Goal: Task Accomplishment & Management: Manage account settings

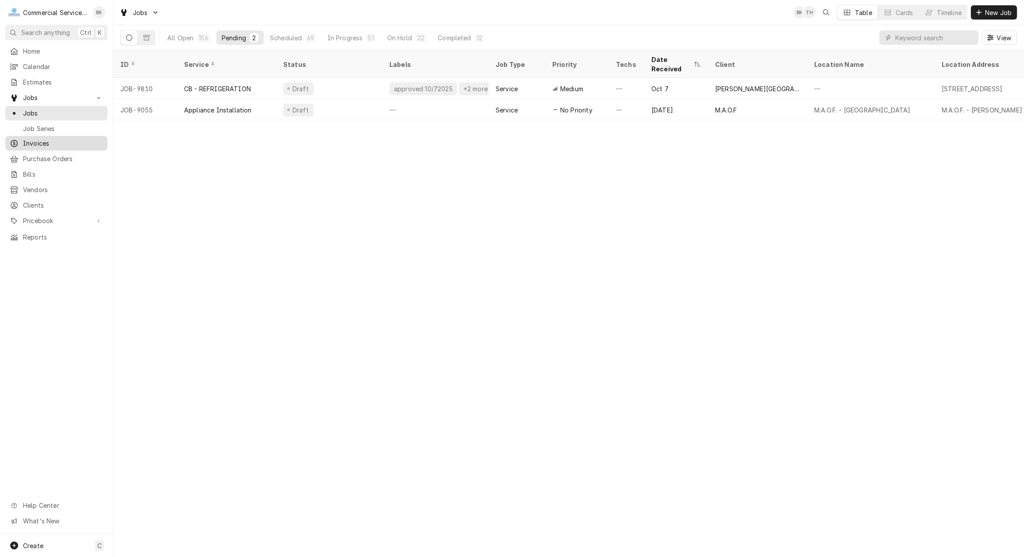
click at [42, 139] on span "Invoices" at bounding box center [63, 143] width 80 height 9
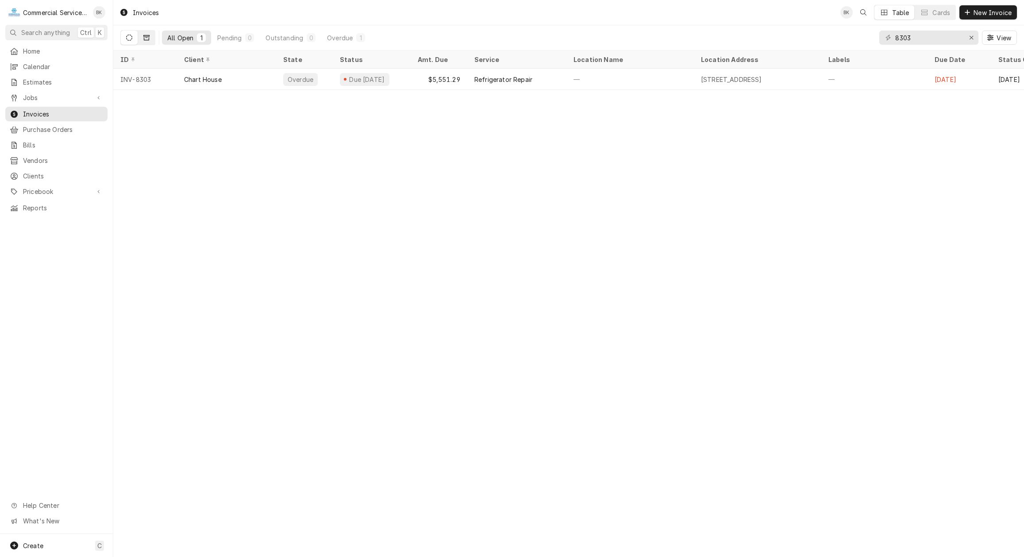
click at [146, 39] on icon "Dynamic Content Wrapper" at bounding box center [146, 38] width 6 height 6
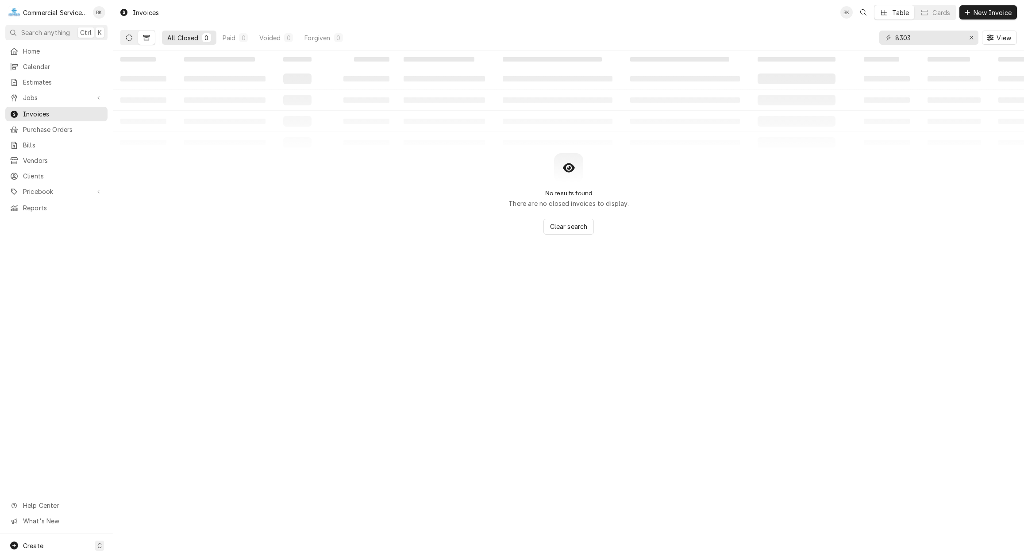
click at [129, 40] on icon "Dynamic Content Wrapper" at bounding box center [129, 38] width 6 height 6
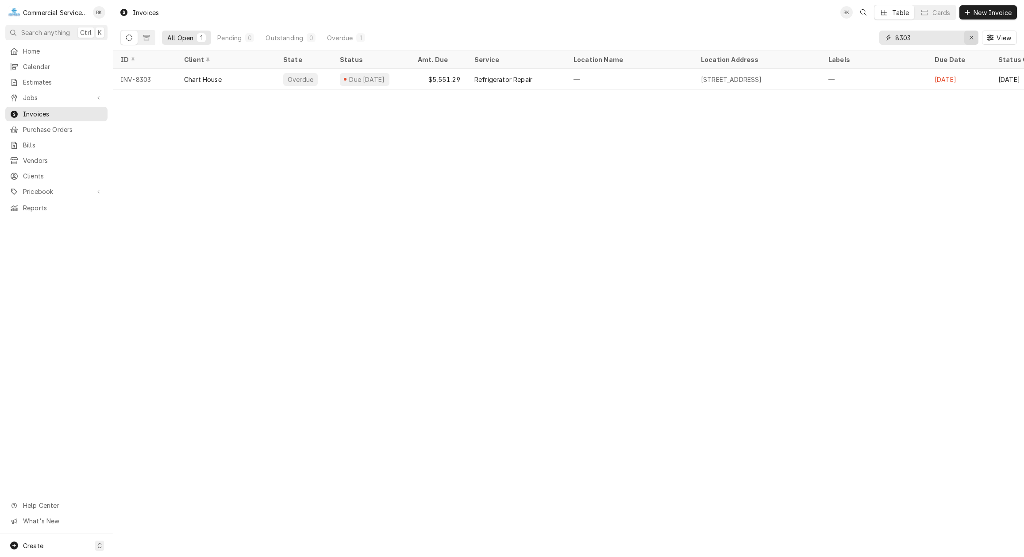
click at [972, 41] on div "Erase input" at bounding box center [971, 37] width 9 height 9
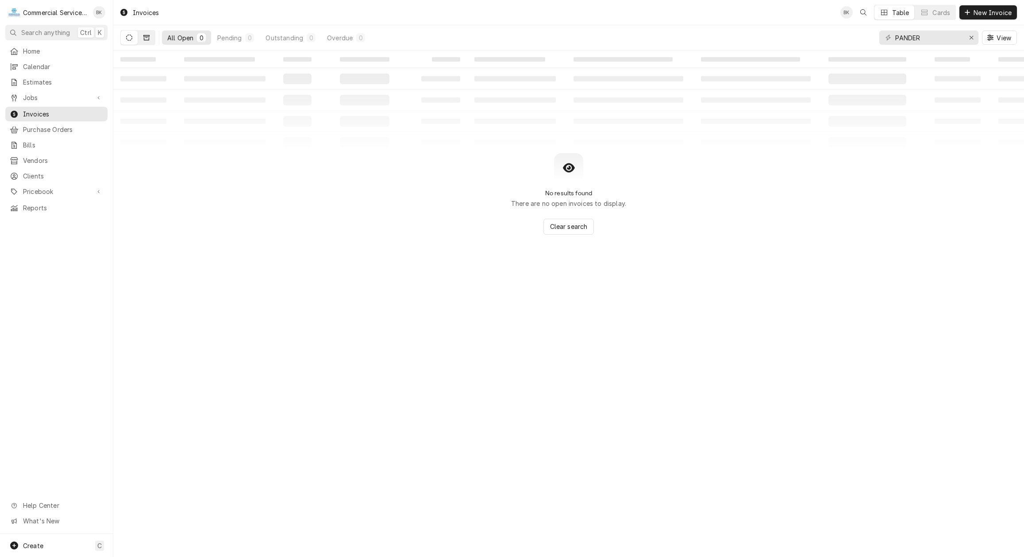
click at [149, 33] on button "Dynamic Content Wrapper" at bounding box center [146, 38] width 17 height 14
click at [124, 40] on button "Dynamic Content Wrapper" at bounding box center [129, 38] width 17 height 14
click at [935, 38] on input "PANDER" at bounding box center [929, 38] width 66 height 14
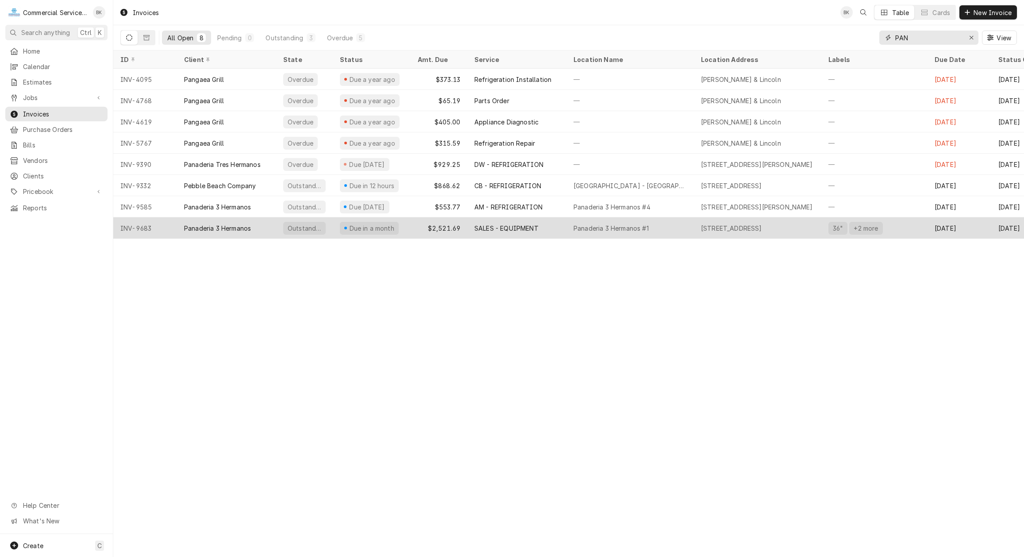
type input "PAN"
click at [313, 225] on div "Outstanding" at bounding box center [304, 228] width 35 height 9
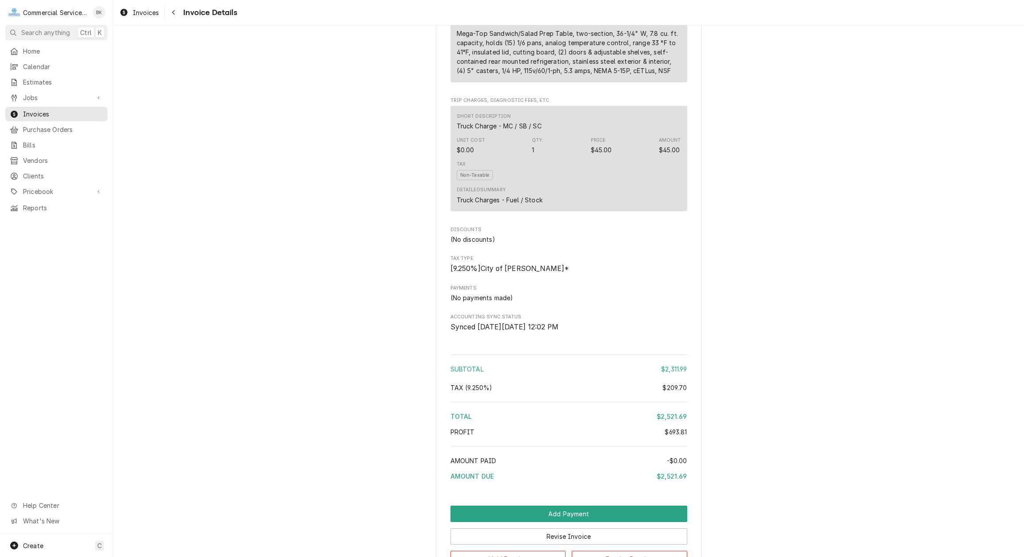
scroll to position [800, 0]
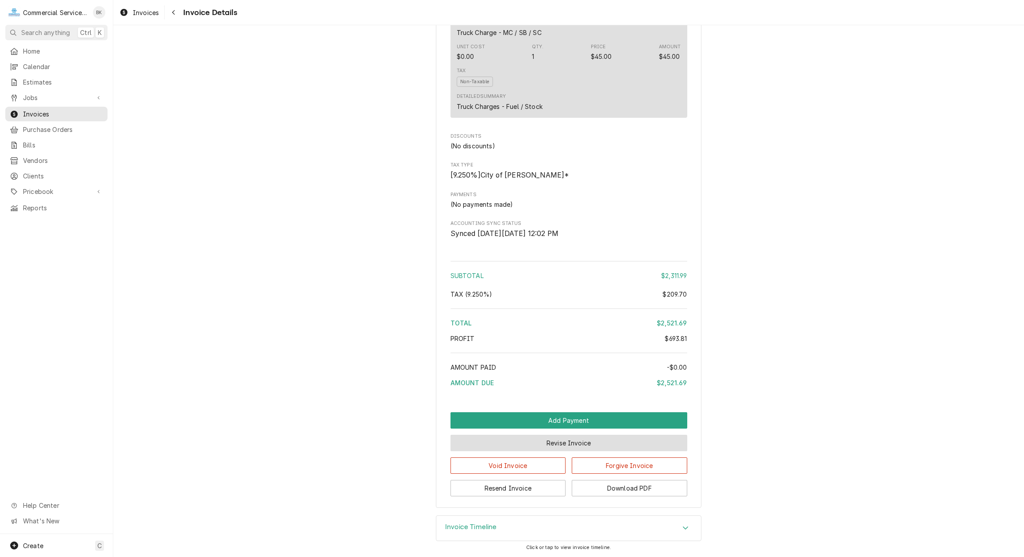
click at [601, 443] on button "Revise Invoice" at bounding box center [569, 443] width 237 height 16
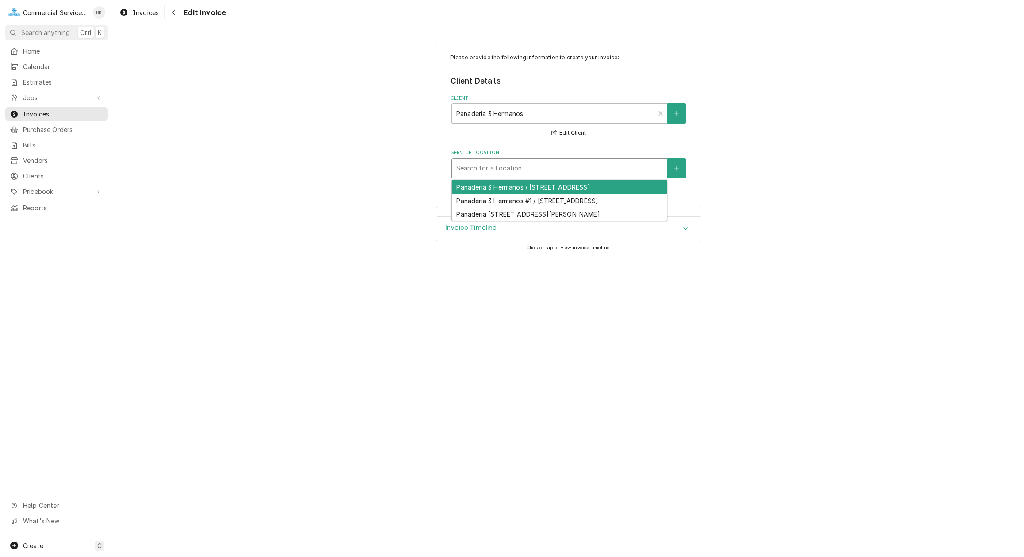
click at [573, 169] on div "Service Location" at bounding box center [559, 168] width 206 height 16
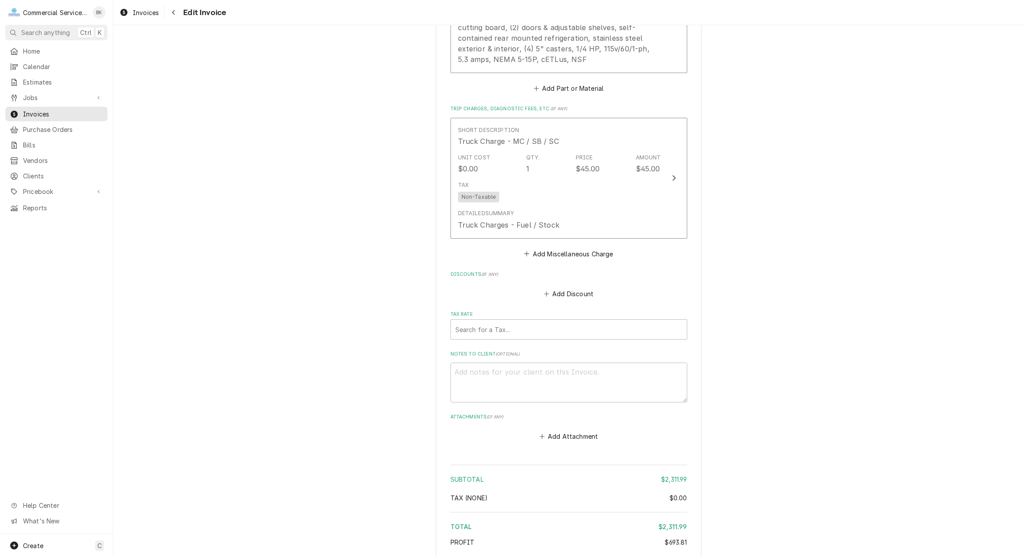
scroll to position [885, 0]
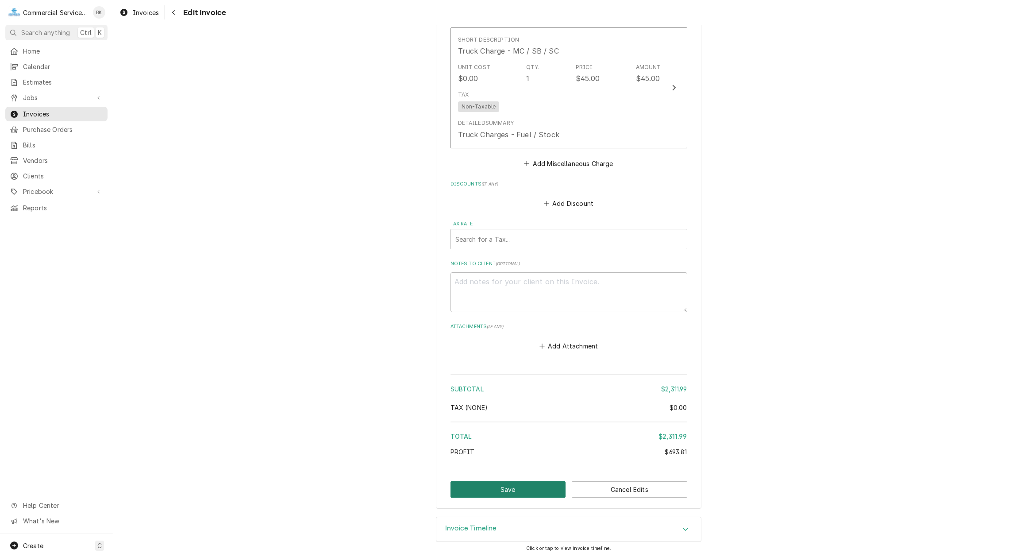
click at [528, 490] on button "Save" at bounding box center [509, 489] width 116 height 16
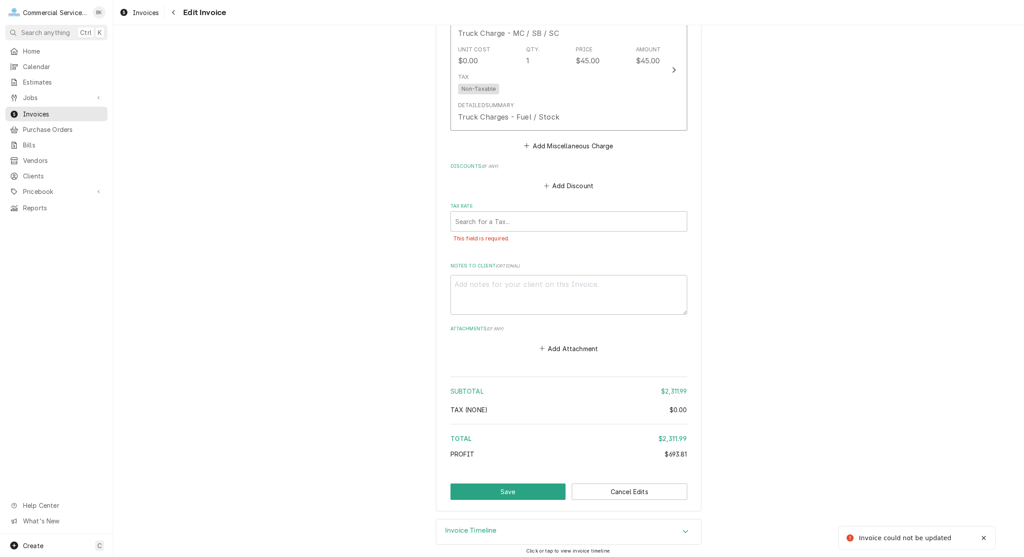
click at [507, 232] on div "This field is required." at bounding box center [569, 239] width 237 height 14
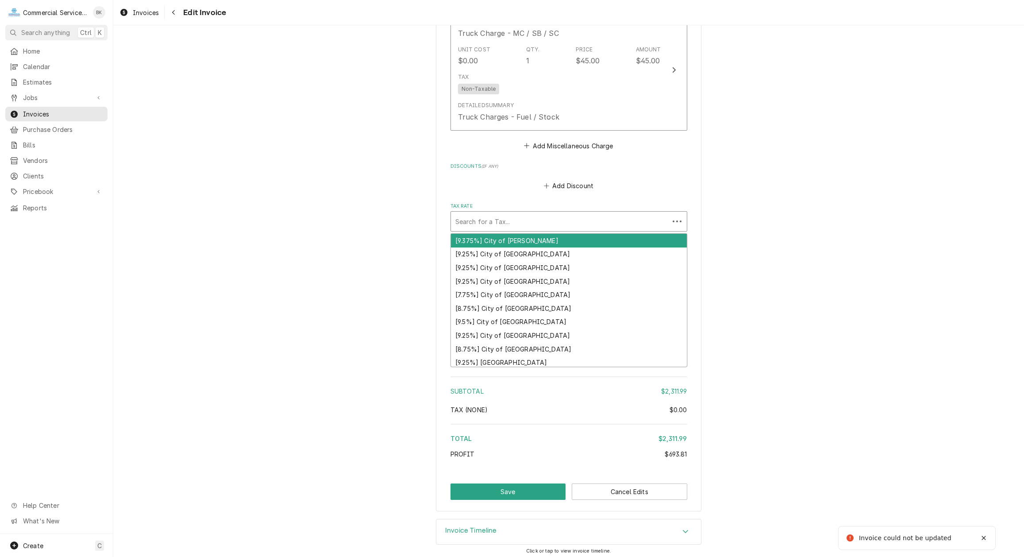
click at [512, 223] on div "Tax Rate" at bounding box center [560, 221] width 209 height 16
type textarea "x"
type input "S"
type textarea "x"
type input "SA"
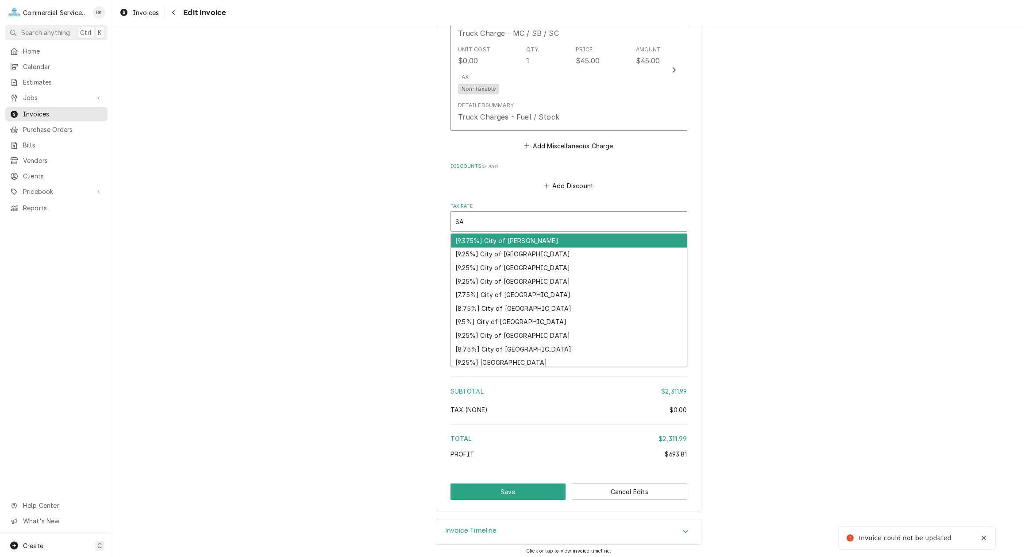
type textarea "x"
type input "SAL"
type textarea "x"
type input "SALI"
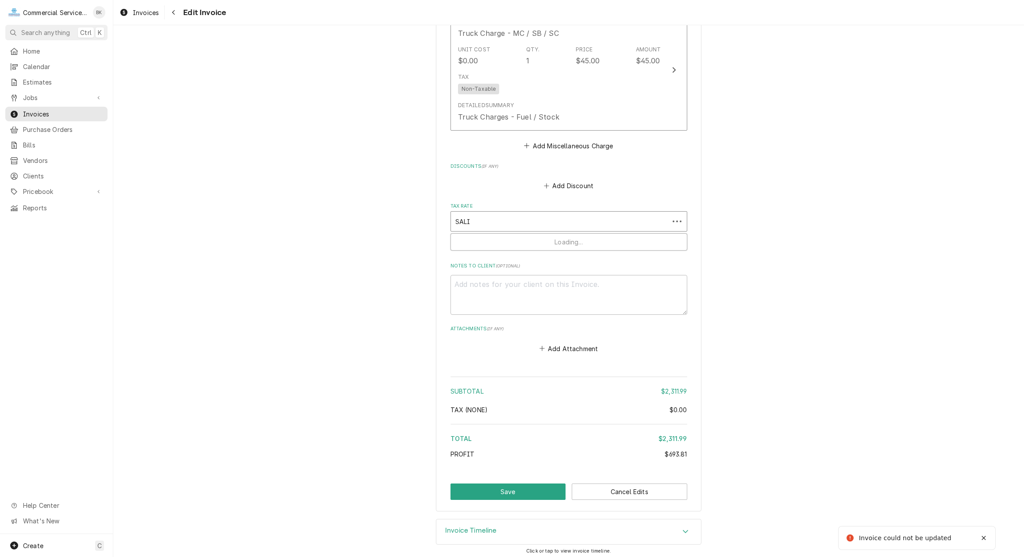
type textarea "x"
type input "SALIN"
type textarea "x"
type input "SALINA"
type textarea "x"
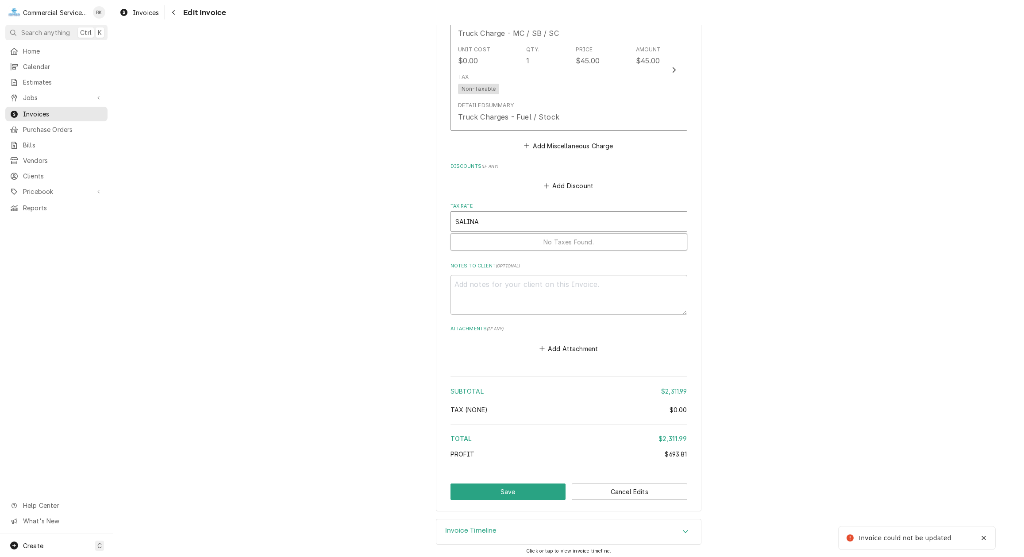
type input "SALINAS"
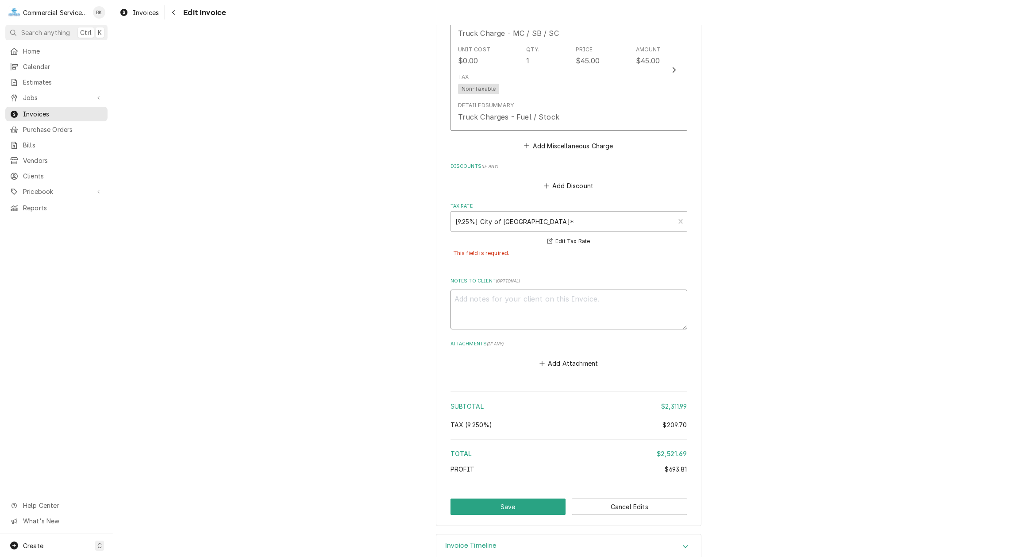
click at [527, 302] on textarea "Notes to Client ( optional )" at bounding box center [569, 310] width 237 height 40
click at [547, 504] on button "Save" at bounding box center [509, 506] width 116 height 16
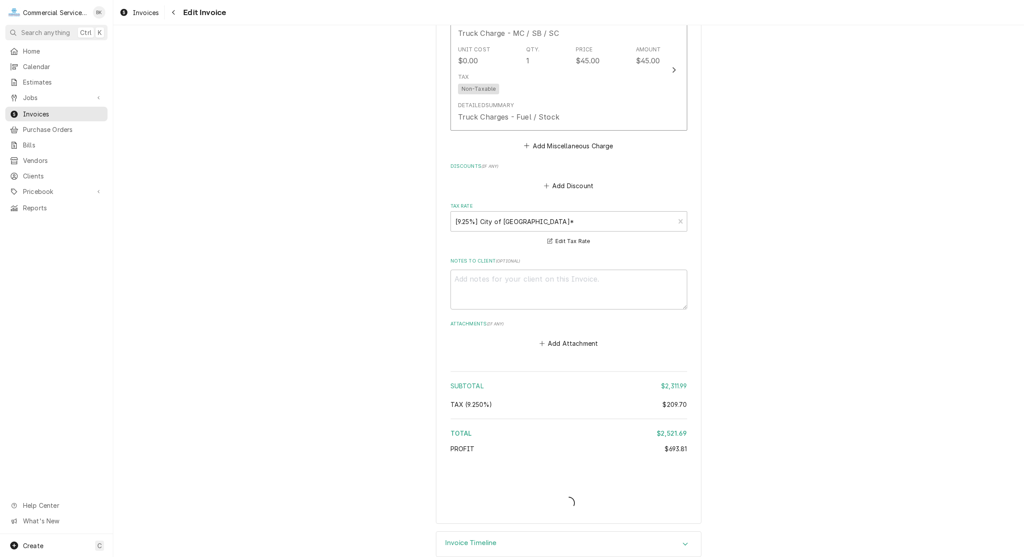
type textarea "x"
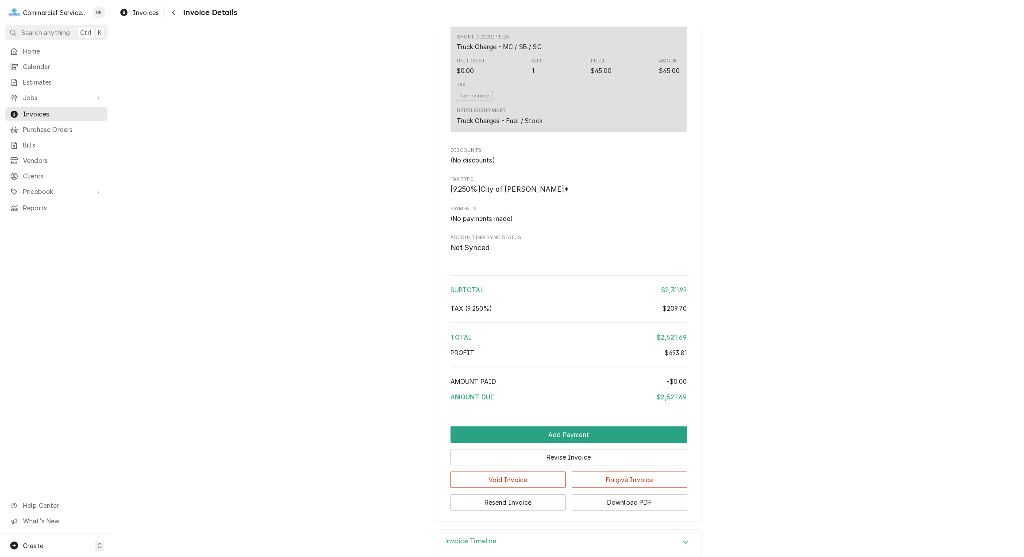
scroll to position [800, 0]
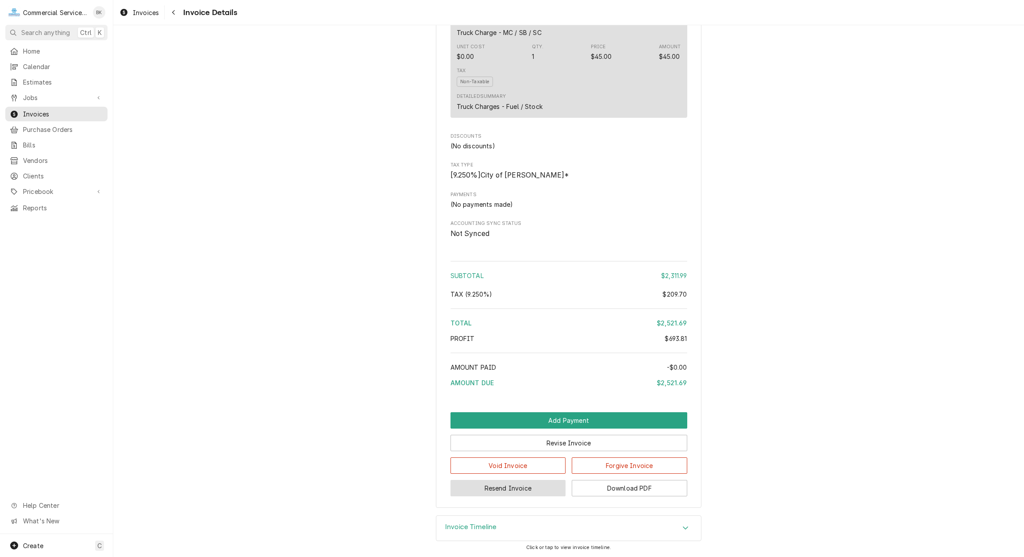
click at [531, 492] on button "Resend Invoice" at bounding box center [509, 488] width 116 height 16
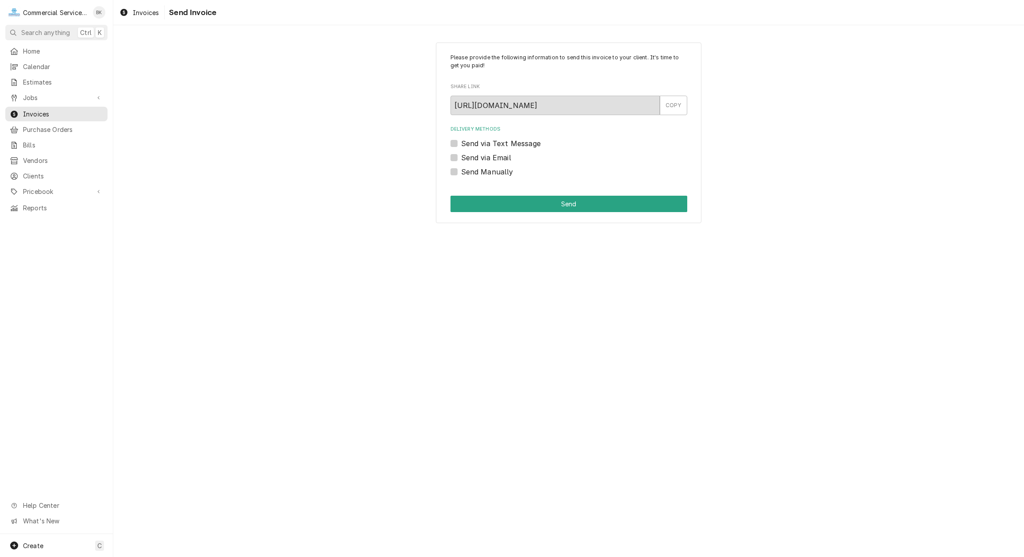
click at [504, 158] on label "Send via Email" at bounding box center [486, 157] width 50 height 11
click at [504, 158] on input "Send via Email" at bounding box center [579, 161] width 237 height 19
checkbox input "true"
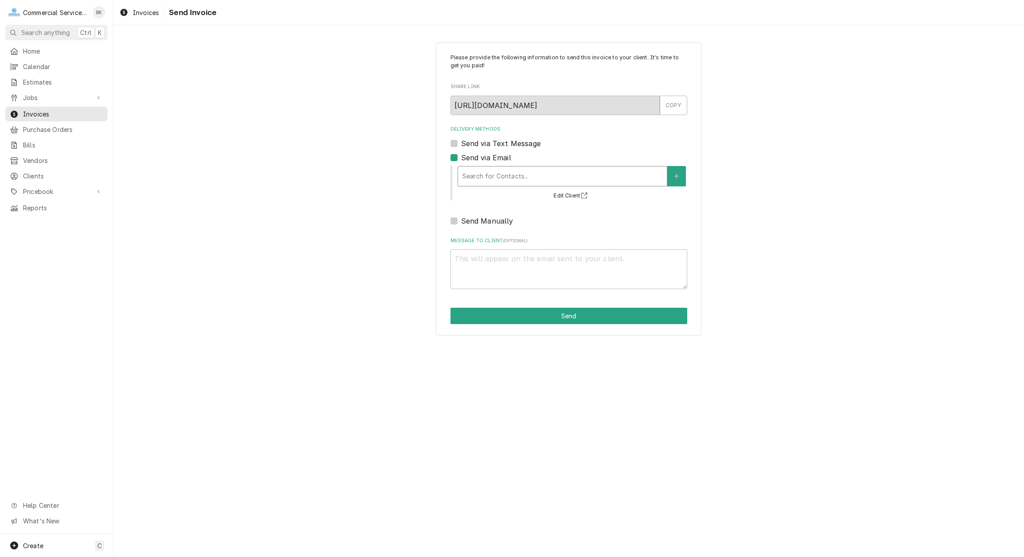
click at [508, 171] on div "Delivery Methods" at bounding box center [563, 176] width 200 height 16
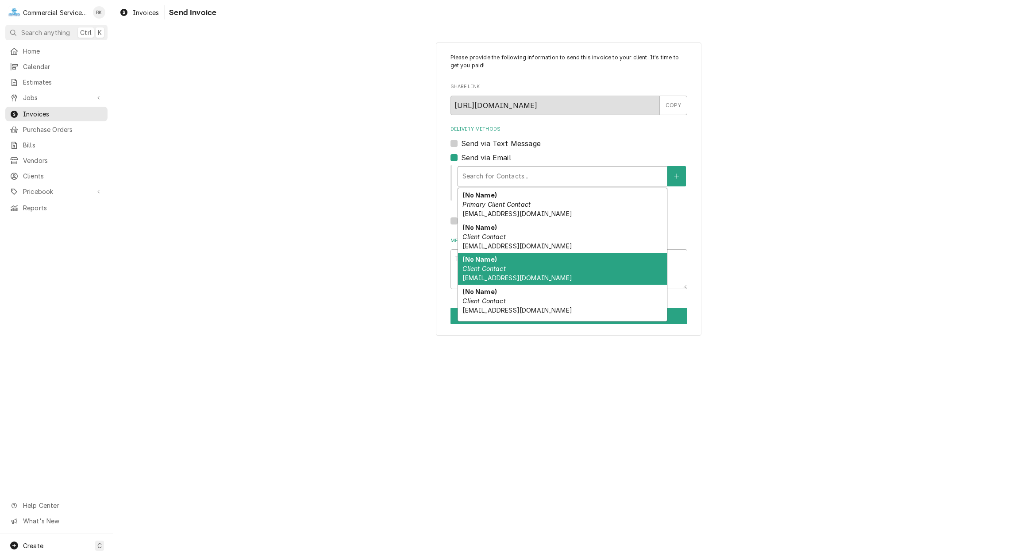
click at [513, 275] on span "vp@panaderiatreshermanos.com" at bounding box center [517, 278] width 109 height 8
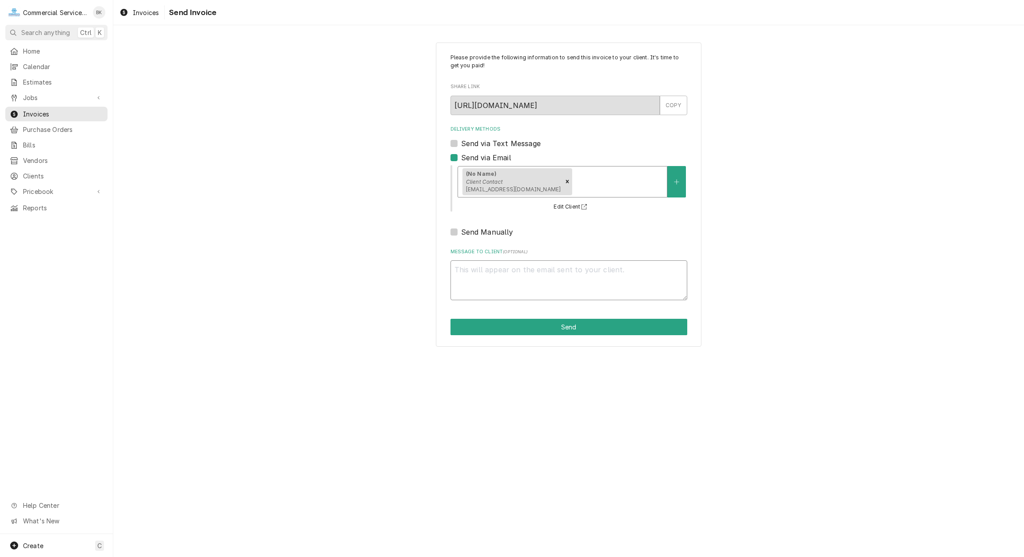
click at [529, 274] on textarea "Message to Client ( optional )" at bounding box center [569, 280] width 237 height 40
type textarea "x"
type textarea "p"
type textarea "x"
type textarea "pL"
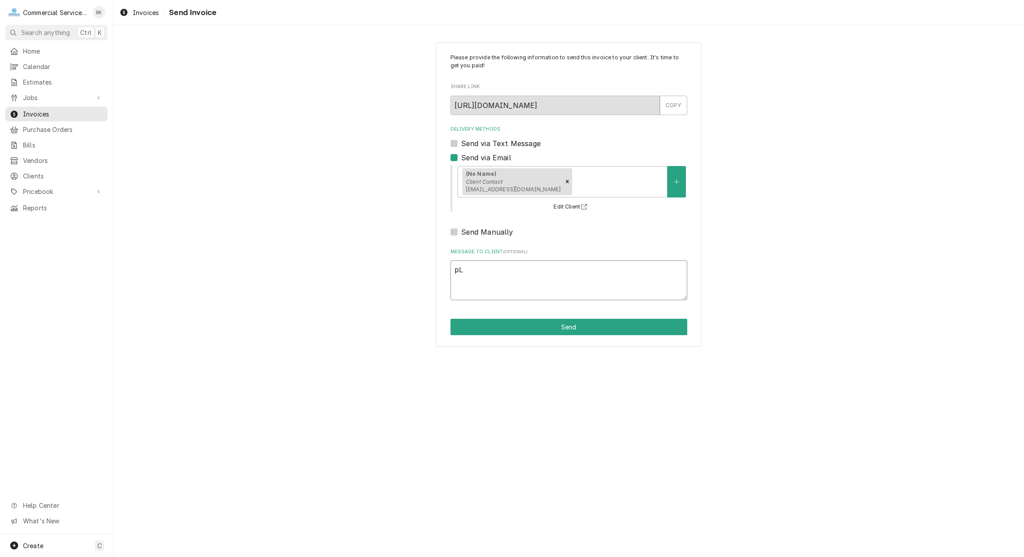
type textarea "x"
type textarea "pLE"
type textarea "x"
type textarea "pLEA"
type textarea "x"
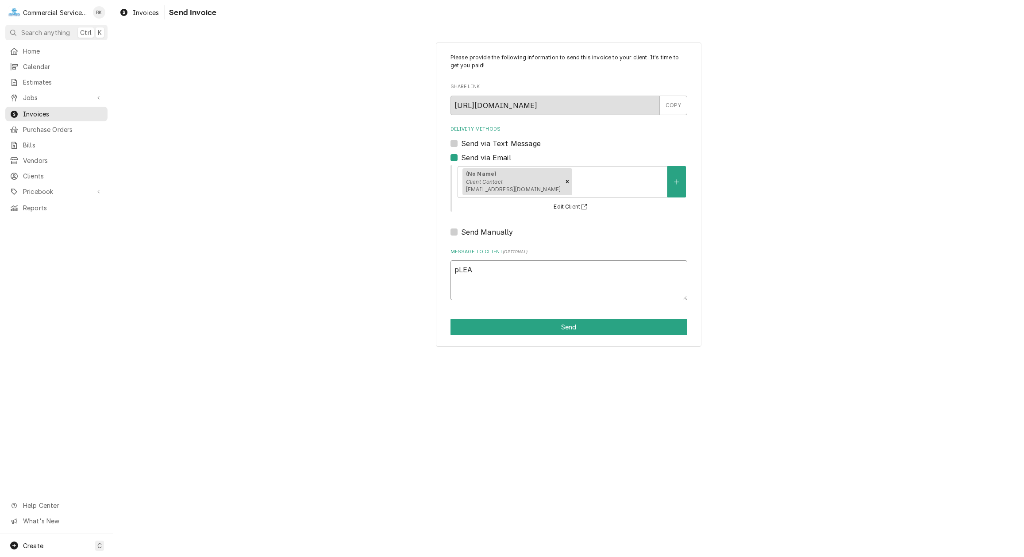
type textarea "pLEAS"
type textarea "x"
type textarea "pLEASE"
type textarea "x"
type textarea "pLEAS"
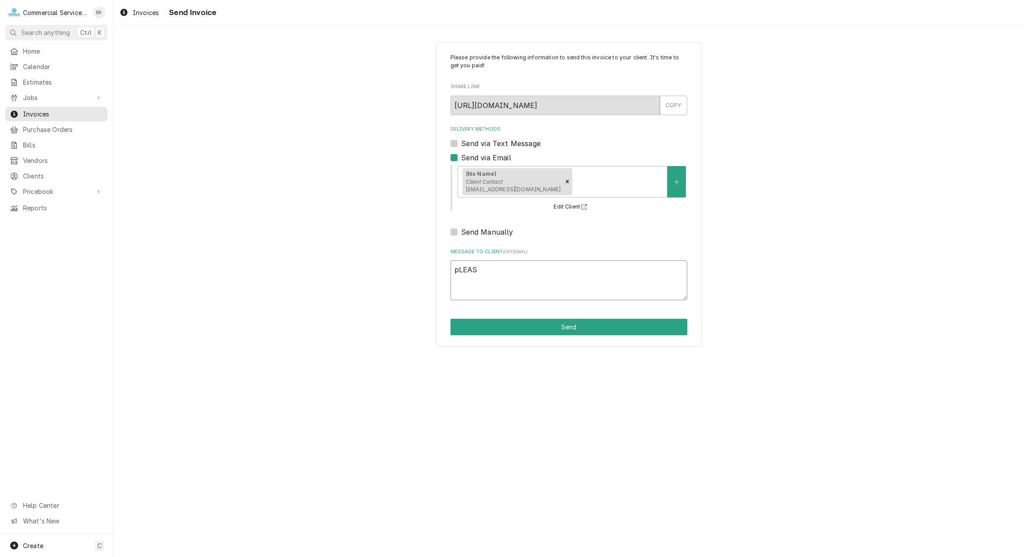
type textarea "x"
type textarea "pLEA"
type textarea "x"
type textarea "pLE"
type textarea "x"
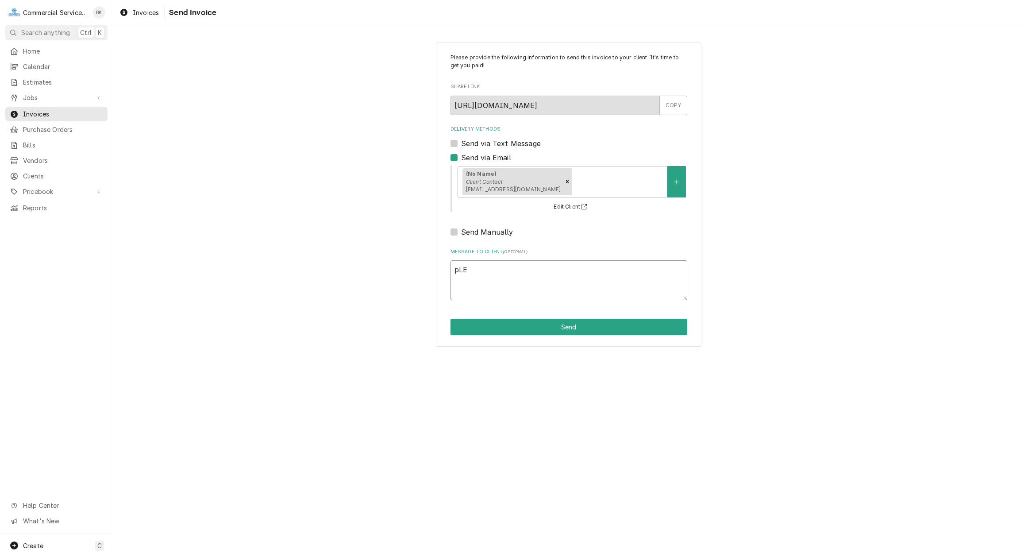
type textarea "pL"
type textarea "x"
type textarea "p"
type textarea "x"
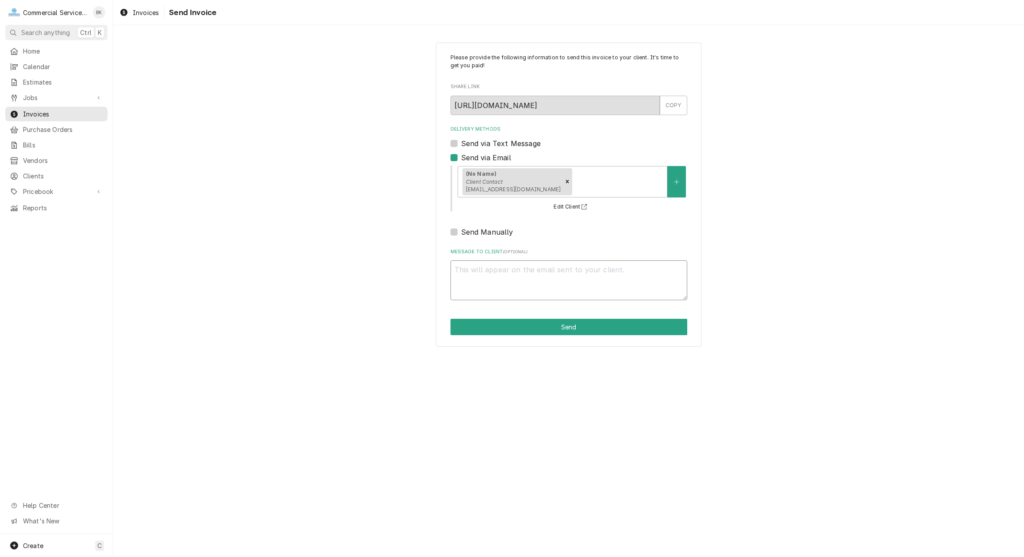
type textarea "P"
type textarea "x"
type textarea "PL"
type textarea "x"
type textarea "PLE"
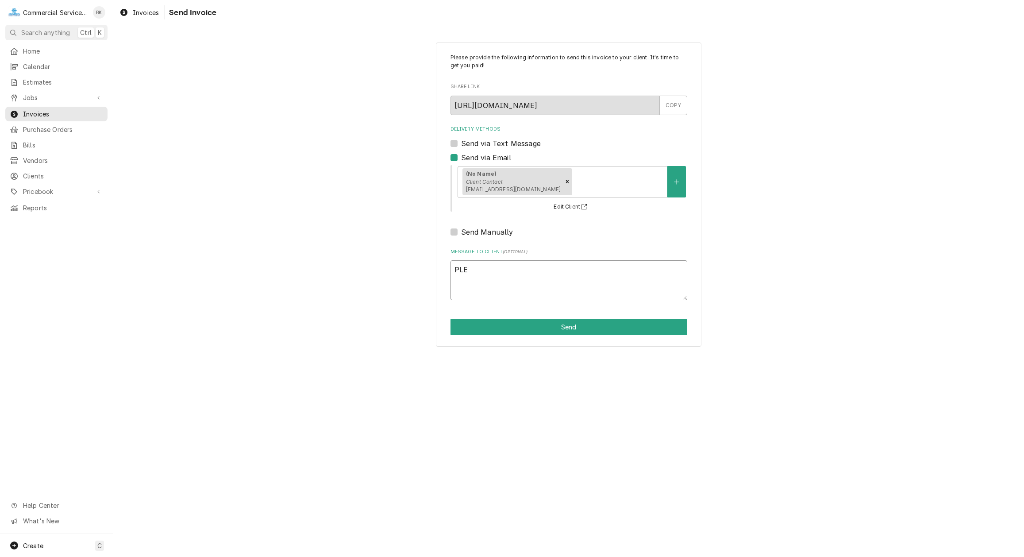
type textarea "x"
type textarea "PLEA"
type textarea "x"
type textarea "PLEAS"
type textarea "x"
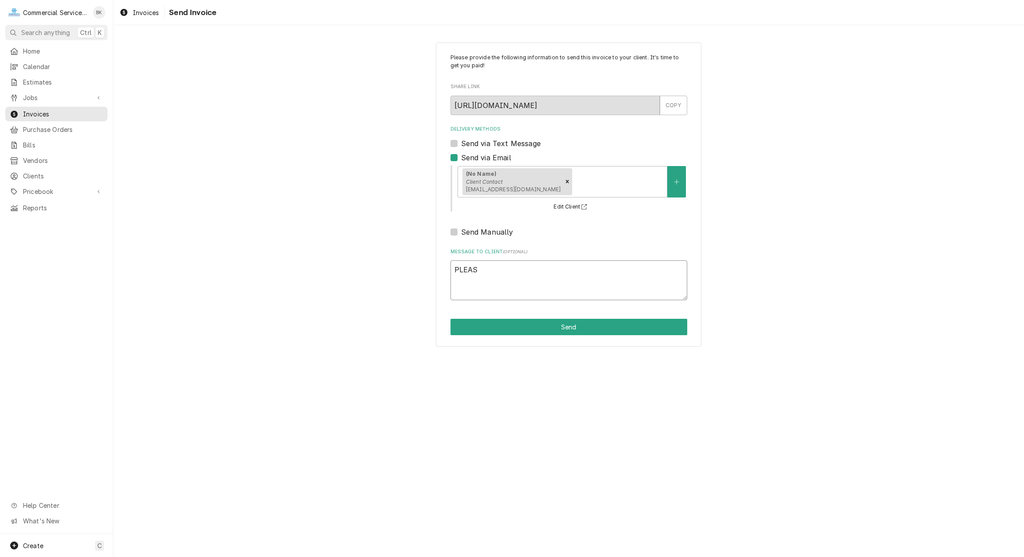
type textarea "PLEASE"
type textarea "x"
type textarea "PLEASE"
type textarea "x"
type textarea "PLEASE S"
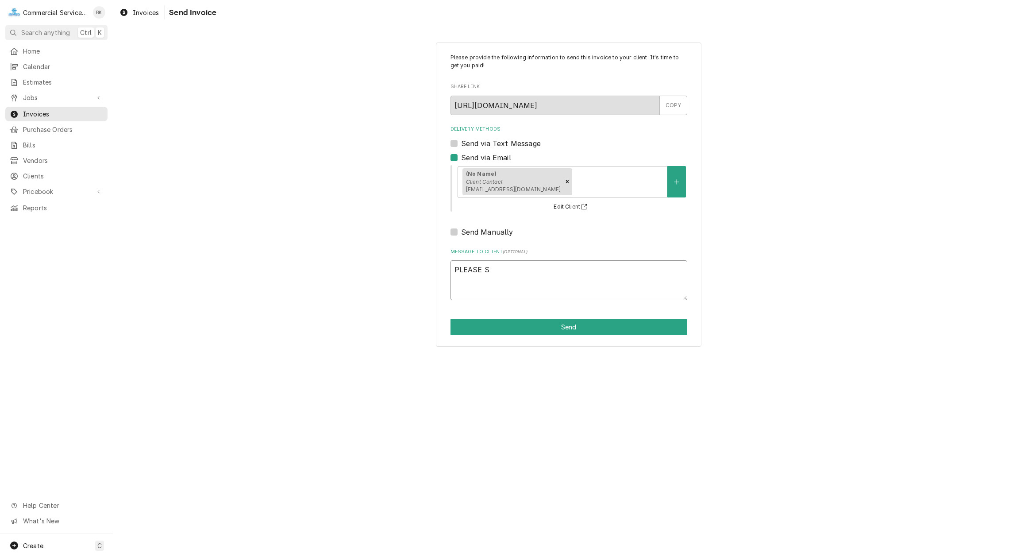
type textarea "x"
type textarea "PLEASE SE"
type textarea "x"
type textarea "PLEASE SEE"
type textarea "x"
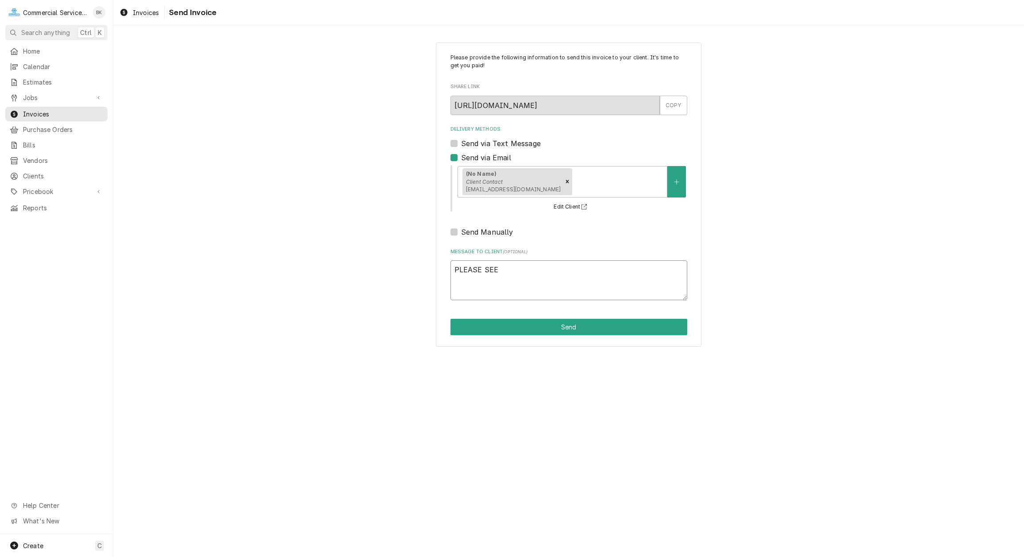
type textarea "PLEASE SEE"
type textarea "x"
type textarea "PLEASE SEE A"
type textarea "x"
type textarea "PLEASE SEE AT"
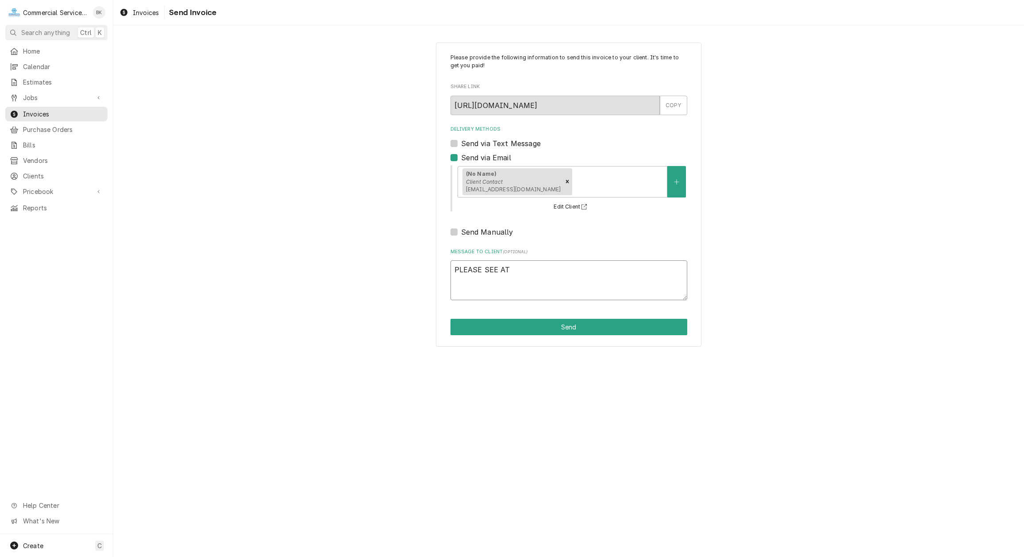
type textarea "x"
type textarea "PLEASE SEE ATT"
type textarea "x"
type textarea "PLEASE SEE ATTA"
type textarea "x"
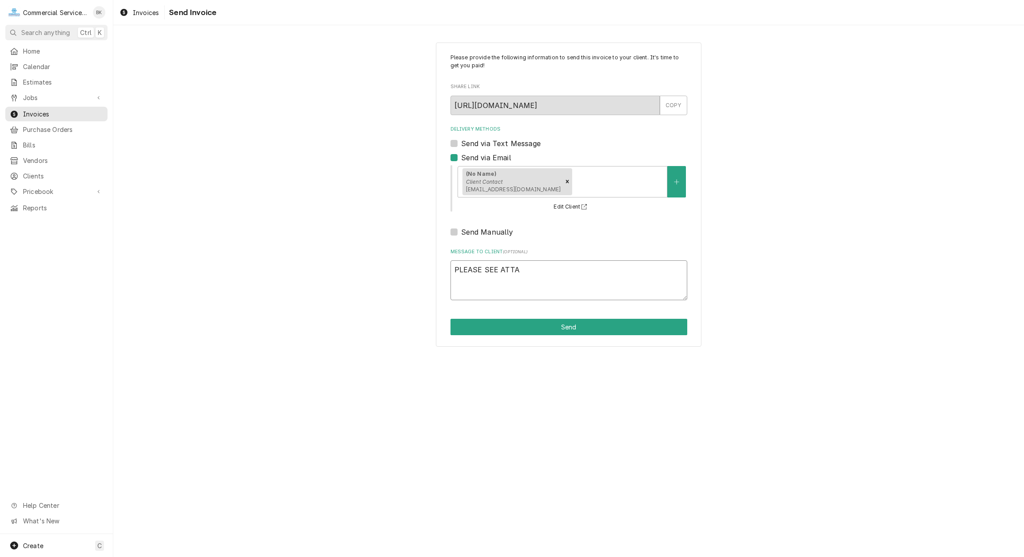
type textarea "PLEASE SEE ATTAC"
type textarea "x"
type textarea "PLEASE SEE ATTACH"
type textarea "x"
type textarea "PLEASE SEE ATTACHE"
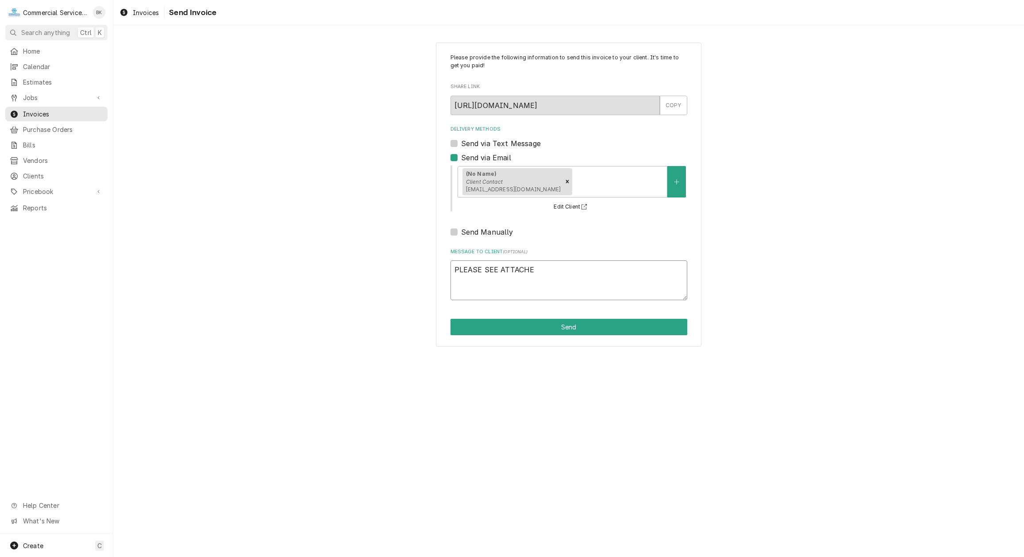
type textarea "x"
type textarea "PLEASE SEE ATTACHED"
type textarea "x"
type textarea "PLEASE SEE ATTACHED"
type textarea "x"
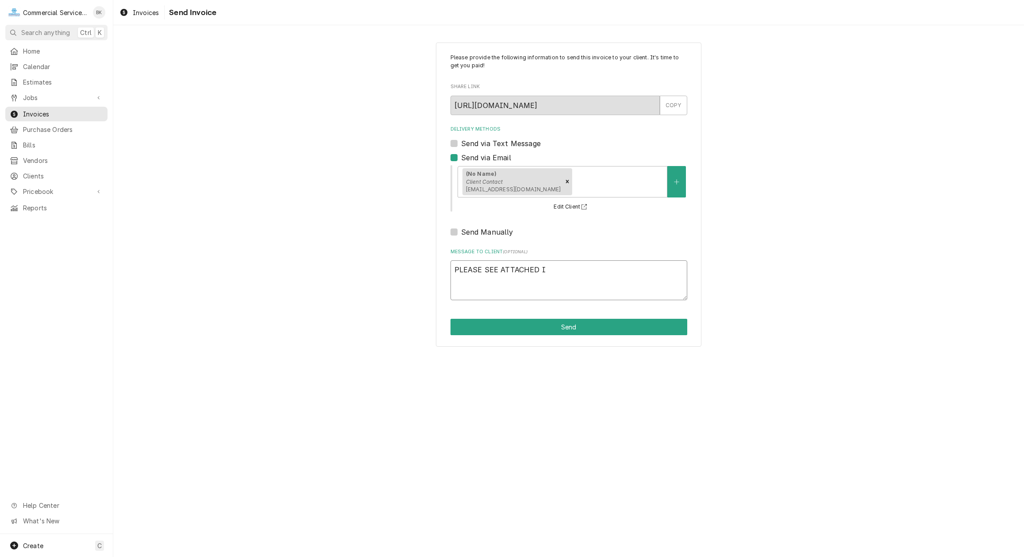
type textarea "PLEASE SEE ATTACHED IN"
type textarea "x"
type textarea "PLEASE SEE ATTACHED INV"
type textarea "x"
type textarea "PLEASE SEE ATTACHED INVOI"
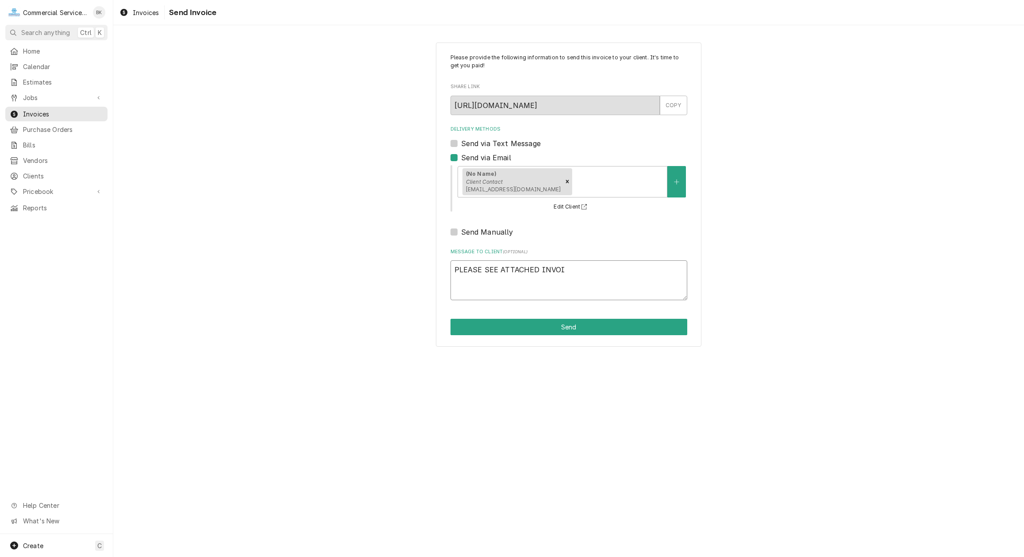
type textarea "x"
type textarea "PLEASE SEE ATTACHED INVOIC"
type textarea "x"
type textarea "PLEASE SEE ATTACHED INVOICE"
type textarea "x"
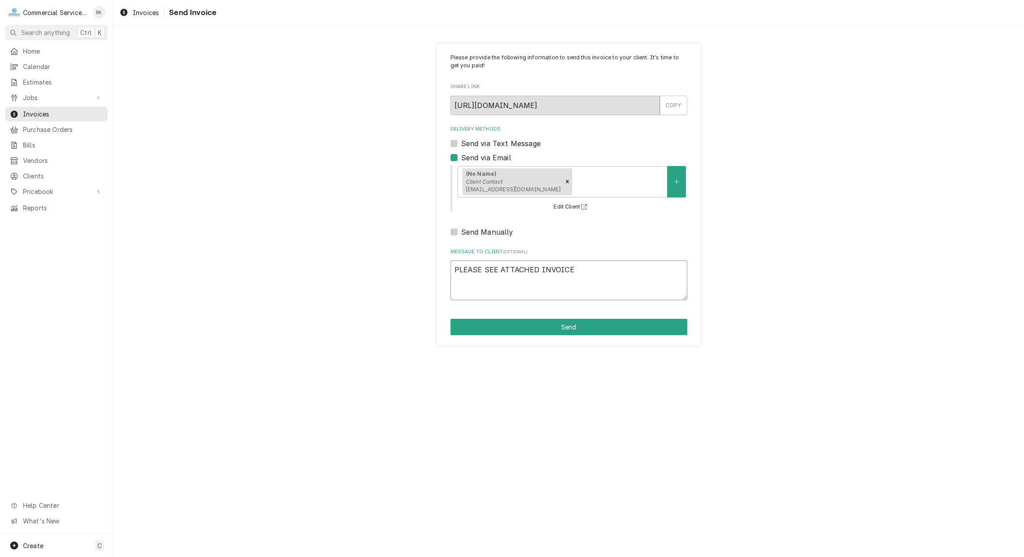
type textarea "PLEASE SEE ATTACHED INVOICE"
type textarea "x"
type textarea "PLEASE SEE ATTACHED INVOICE W"
type textarea "x"
type textarea "PLEASE SEE ATTACHED INVOICE WI"
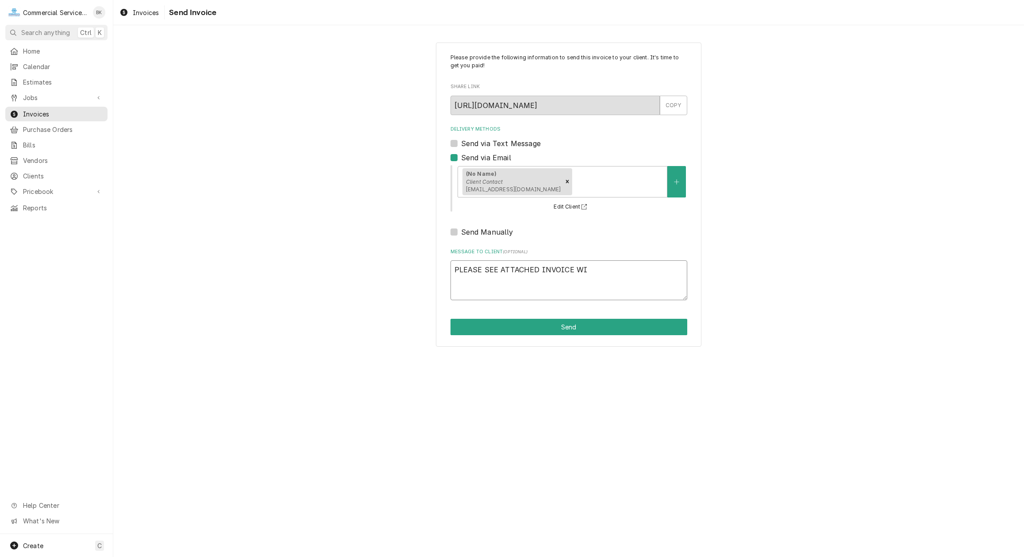
type textarea "x"
type textarea "PLEASE SEE ATTACHED INVOICE WIT"
type textarea "x"
type textarea "PLEASE SEE ATTACHED INVOICE WITH"
type textarea "x"
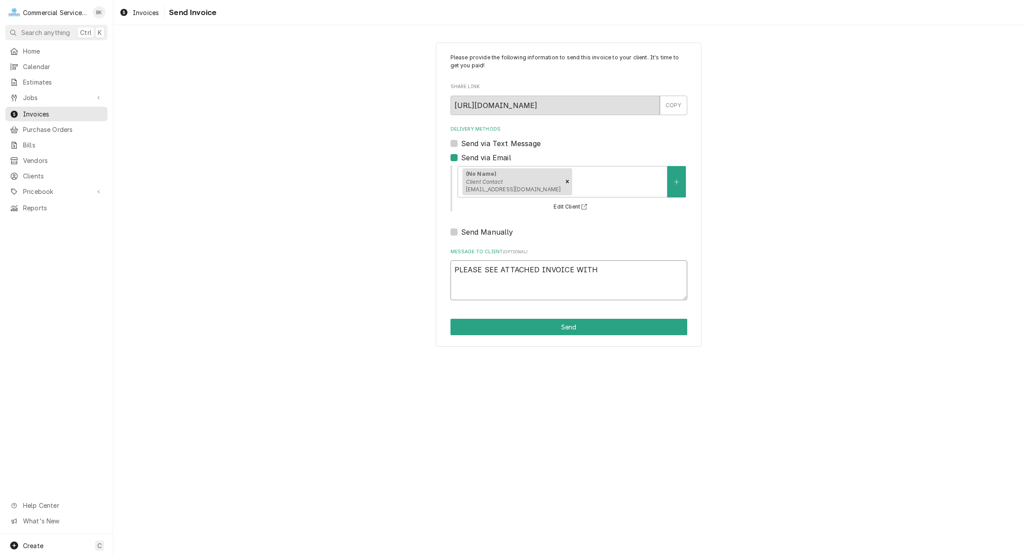
type textarea "PLEASE SEE ATTACHED INVOICE WITH"
type textarea "x"
type textarea "PLEASE SEE ATTACHED INVOICE WITH M"
type textarea "x"
type textarea "PLEASE SEE ATTACHED INVOICE WITH MO"
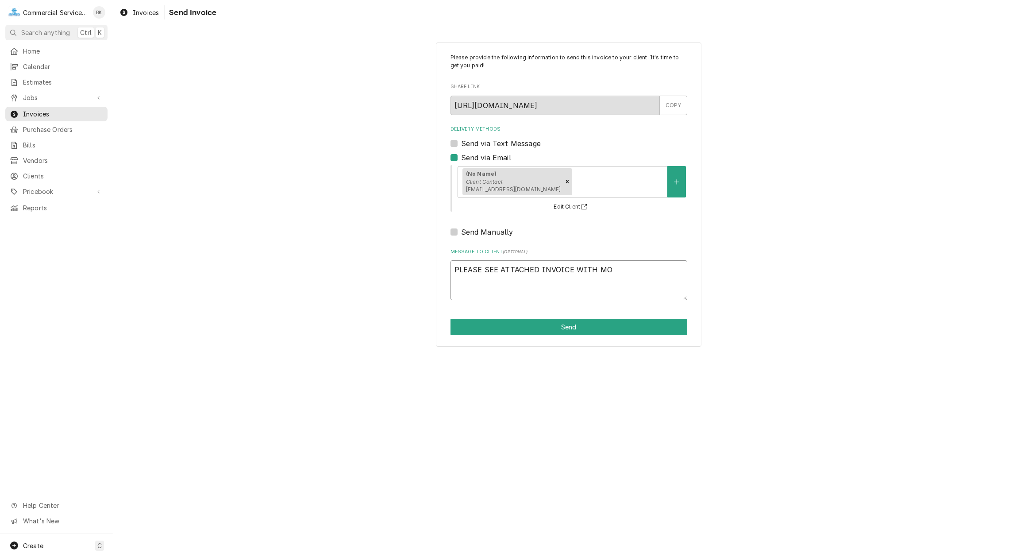
type textarea "x"
type textarea "PLEASE SEE ATTACHED INVOICE WITH MOD"
type textarea "x"
type textarea "PLEASE SEE ATTACHED INVOICE WITH MODI"
type textarea "x"
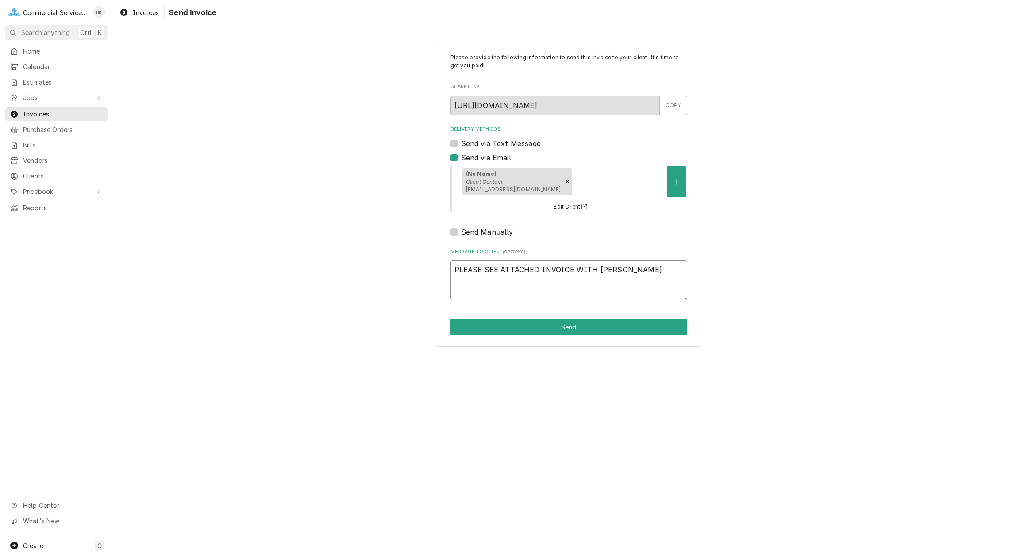
type textarea "PLEASE SEE ATTACHED INVOICE WITH MODIF"
type textarea "x"
type textarea "PLEASE SEE ATTACHED INVOICE WITH MODIFI"
type textarea "x"
type textarea "PLEASE SEE ATTACHED INVOICE WITH MODIFIE"
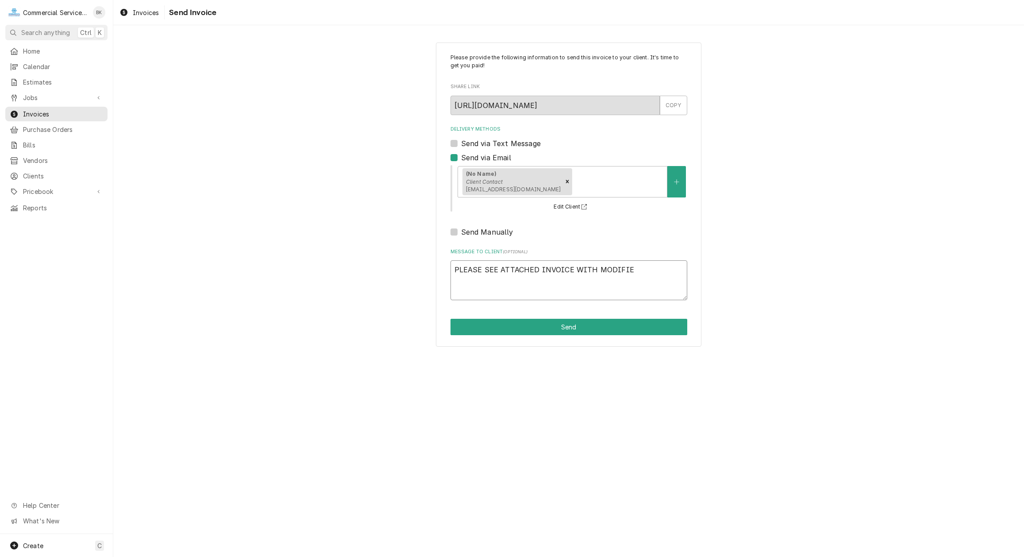
type textarea "x"
type textarea "PLEASE SEE ATTACHED INVOICE WITH MODIFIED"
type textarea "x"
type textarea "PLEASE SEE ATTACHED INVOICE WITH MODIFIED"
type textarea "x"
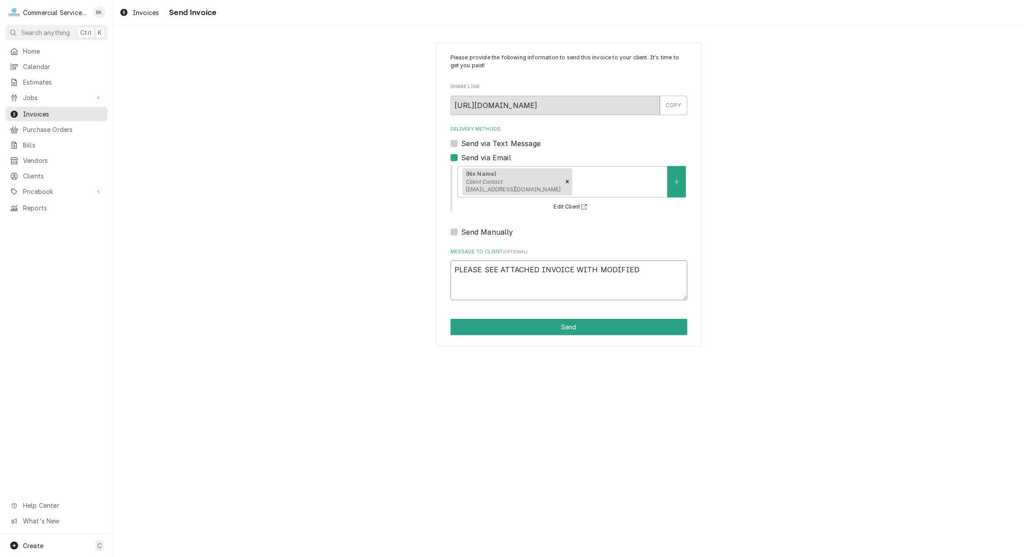
type textarea "PLEASE SEE ATTACHED INVOICE WITH MODIFIED"
type textarea "x"
type textarea "PLEASE SEE ATTACHED INVOICE WITH MODIFIE"
type textarea "x"
type textarea "PLEASE SEE ATTACHED INVOICE WITH MODIFI"
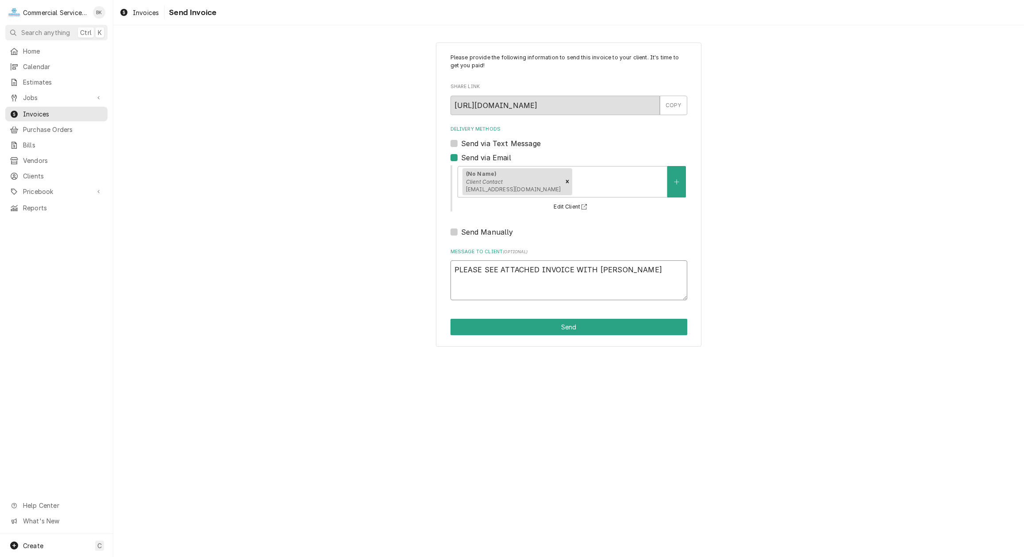
type textarea "x"
type textarea "PLEASE SEE ATTACHED INVOICE WITH MODIF"
type textarea "x"
type textarea "PLEASE SEE ATTACHED INVOICE WITH MODI"
type textarea "x"
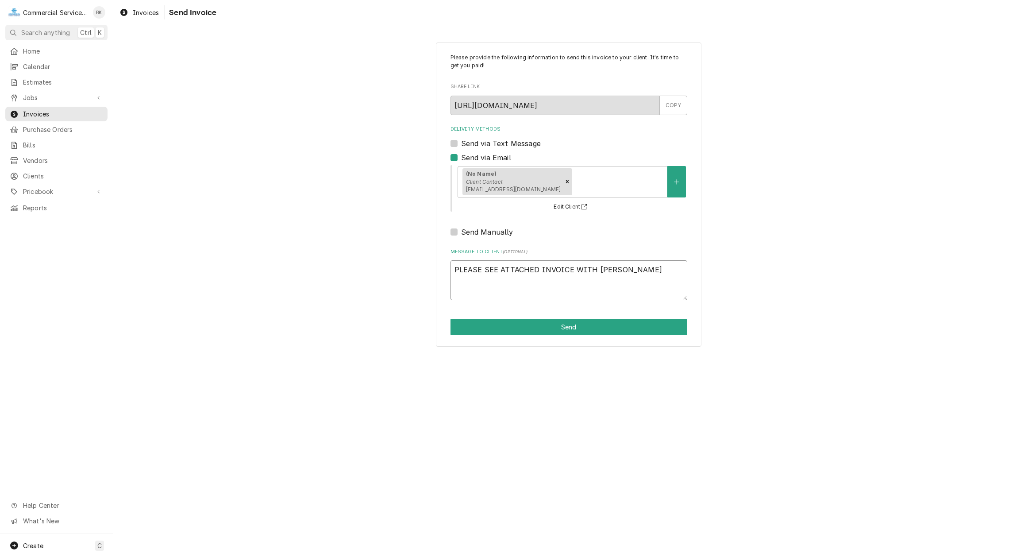
type textarea "PLEASE SEE ATTACHED INVOICE WITH MOD"
type textarea "x"
type textarea "PLEASE SEE ATTACHED INVOICE WITH MO"
type textarea "x"
type textarea "PLEASE SEE ATTACHED INVOICE WITH M"
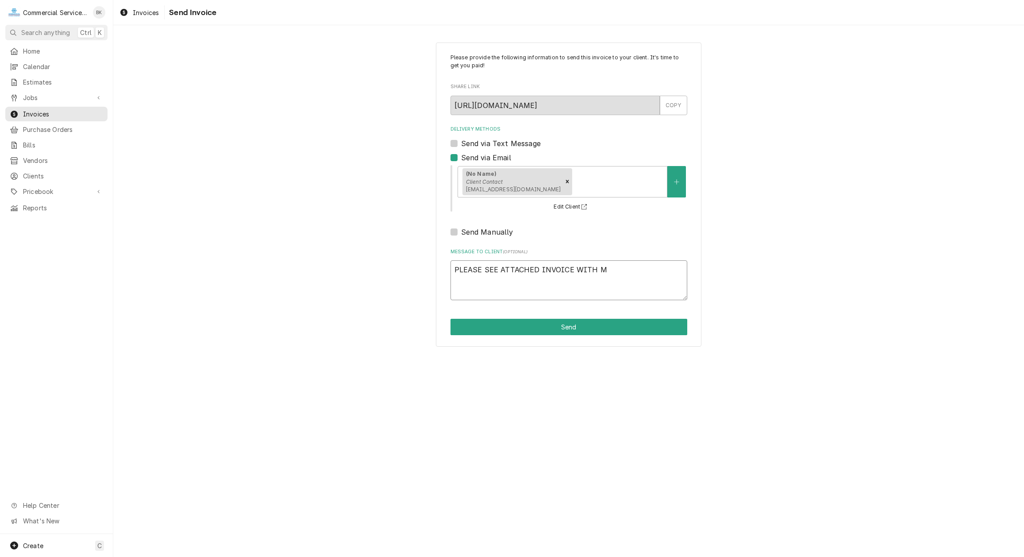
type textarea "x"
type textarea "PLEASE SEE ATTACHED INVOICE WITH"
type textarea "x"
type textarea "PLEASE SEE ATTACHED INVOICE WITH"
type textarea "x"
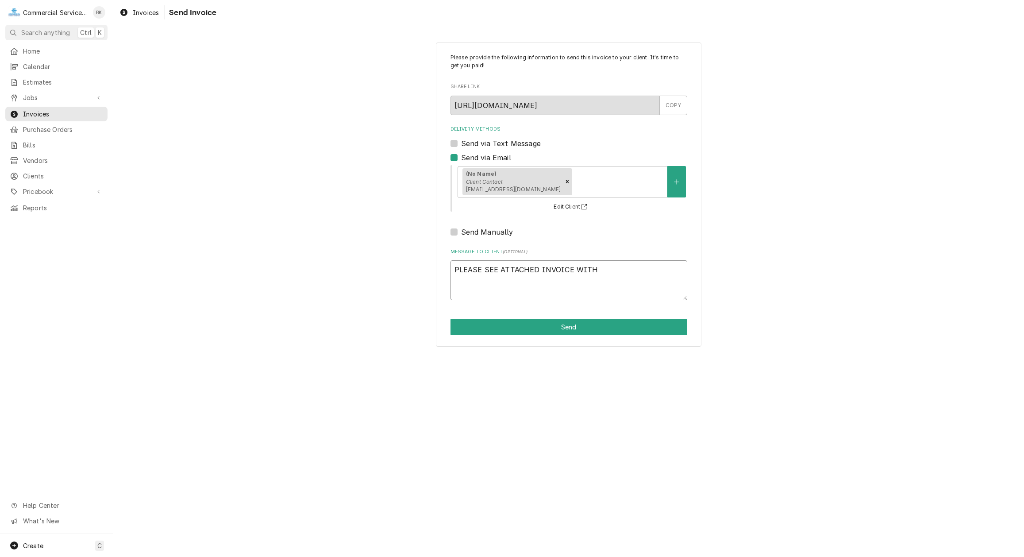
type textarea "PLEASE SEE ATTACHED INVOICE WITH C"
type textarea "x"
type textarea "PLEASE SEE ATTACHED INVOICE WITH CO"
type textarea "x"
type textarea "PLEASE SEE ATTACHED INVOICE WITH COR"
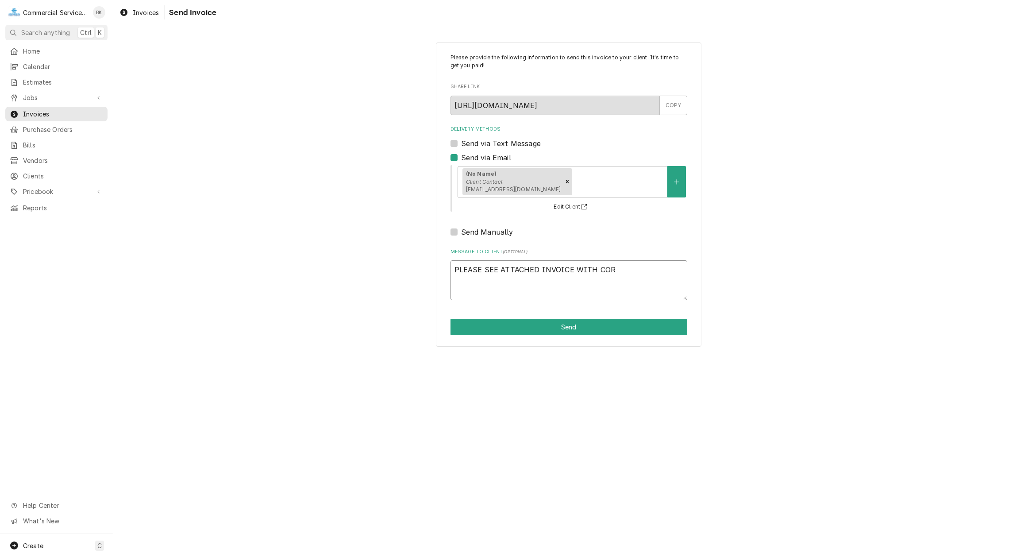
type textarea "x"
type textarea "PLEASE SEE ATTACHED INVOICE WITH CORR"
type textarea "x"
type textarea "PLEASE SEE ATTACHED INVOICE WITH CORRE"
type textarea "x"
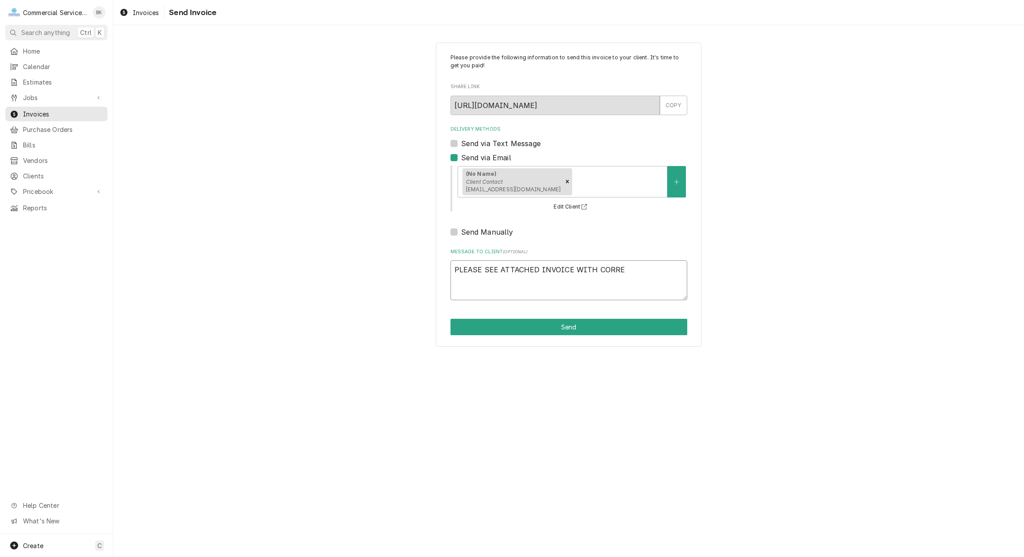
type textarea "PLEASE SEE ATTACHED INVOICE WITH CORREC"
type textarea "x"
type textarea "PLEASE SEE ATTACHED INVOICE WITH CORRECT"
type textarea "x"
type textarea "PLEASE SEE ATTACHED INVOICE WITH CORRECT"
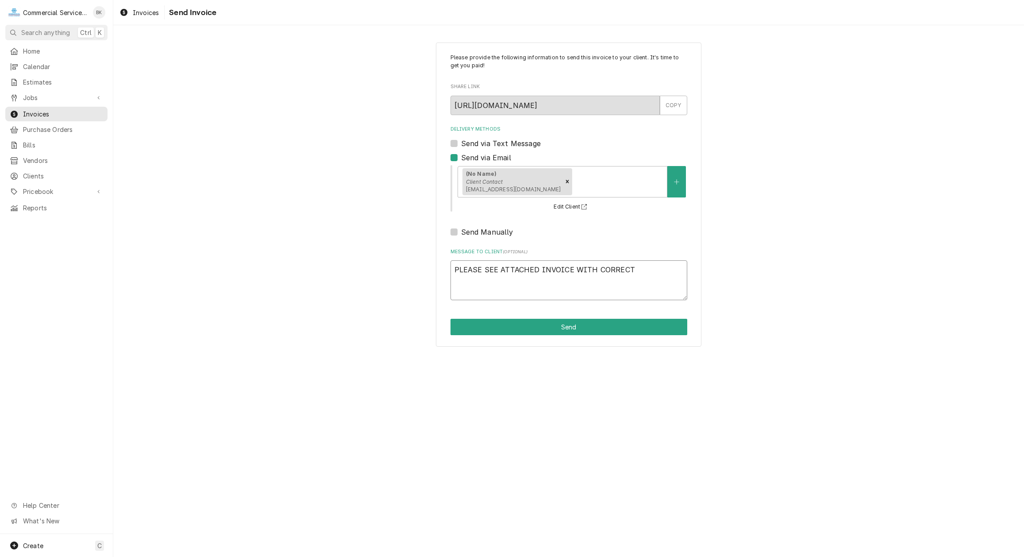
type textarea "x"
type textarea "PLEASE SEE ATTACHED INVOICE WITH CORRECT S"
type textarea "x"
type textarea "PLEASE SEE ATTACHED INVOICE WITH CORRECT SE"
type textarea "x"
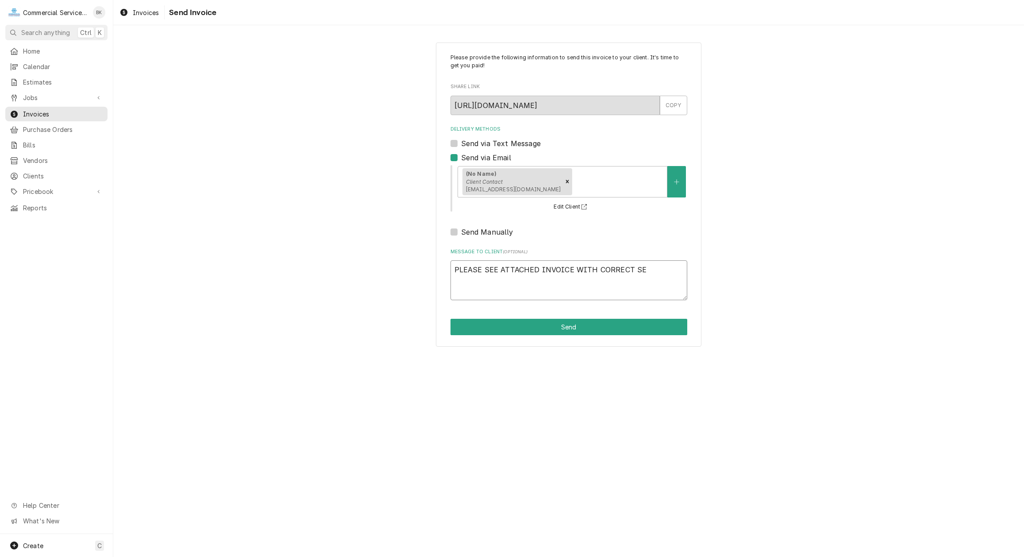
type textarea "PLEASE SEE ATTACHED INVOICE WITH CORRECT SER"
type textarea "x"
type textarea "PLEASE SEE ATTACHED INVOICE WITH CORRECT SERV"
type textarea "x"
type textarea "PLEASE SEE ATTACHED INVOICE WITH CORRECT SERVI"
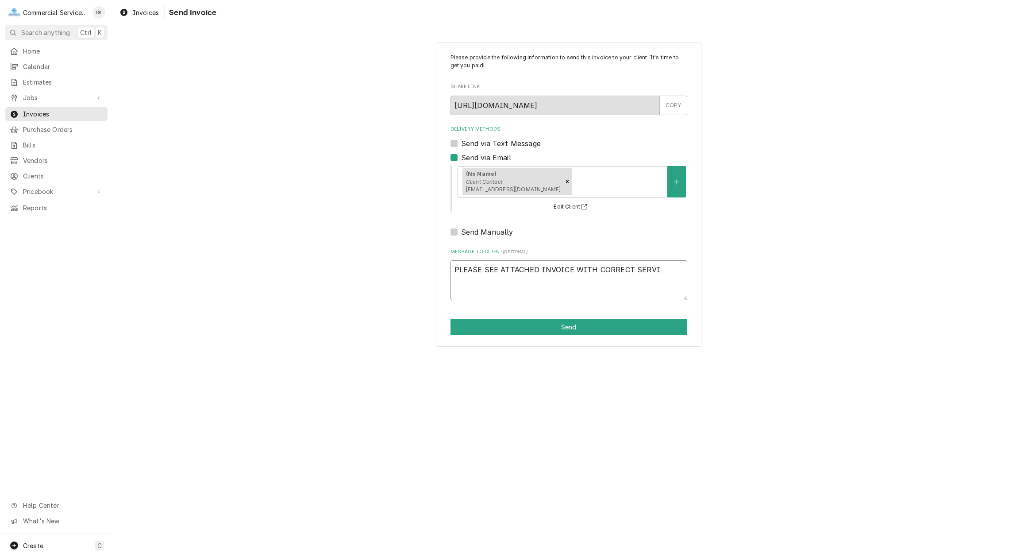
type textarea "x"
type textarea "PLEASE SEE ATTACHED INVOICE WITH CORRECT SERVIC"
type textarea "x"
type textarea "PLEASE SEE ATTACHED INVOICE WITH CORRECT SERVICE"
type textarea "x"
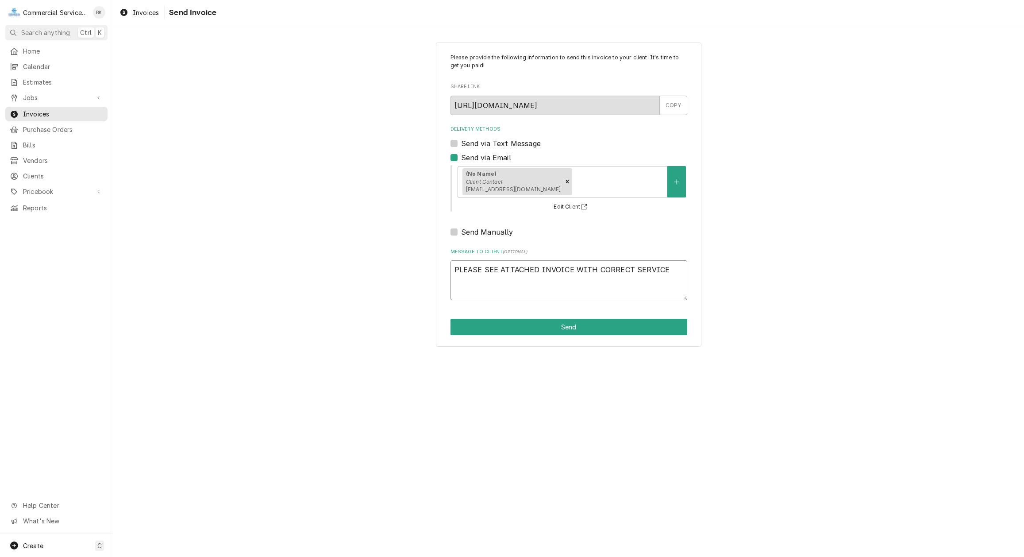
type textarea "PLEASE SEE ATTACHED INVOICE WITH CORRECT SERVICE"
type textarea "x"
type textarea "PLEASE SEE ATTACHED INVOICE WITH CORRECT SERVICE A"
type textarea "x"
type textarea "PLEASE SEE ATTACHED INVOICE WITH CORRECT SERVICE AD"
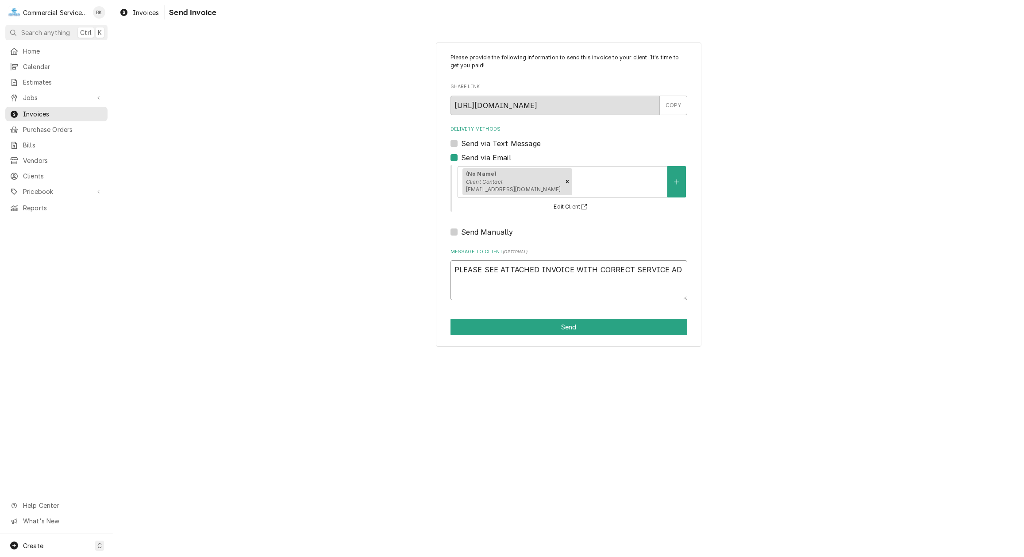
type textarea "x"
type textarea "PLEASE SEE ATTACHED INVOICE WITH CORRECT SERVICE ADD"
type textarea "x"
type textarea "PLEASE SEE ATTACHED INVOICE WITH CORRECT SERVICE ADDR"
type textarea "x"
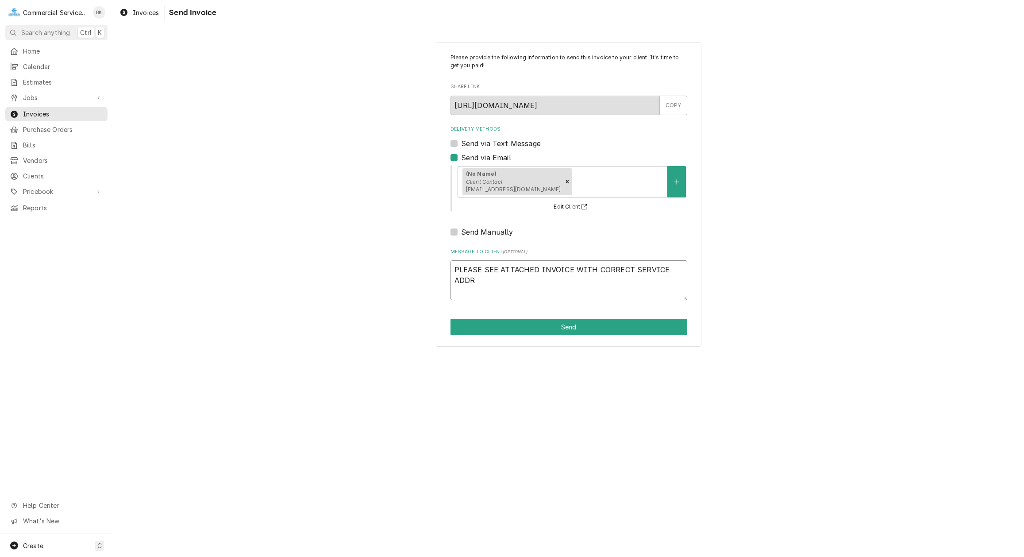
type textarea "PLEASE SEE ATTACHED INVOICE WITH CORRECT SERVICE ADDRE"
type textarea "x"
type textarea "PLEASE SEE ATTACHED INVOICE WITH CORRECT SERVICE ADDRES"
type textarea "x"
type textarea "PLEASE SEE ATTACHED INVOICE WITH CORRECT SERVICE ADDRESS"
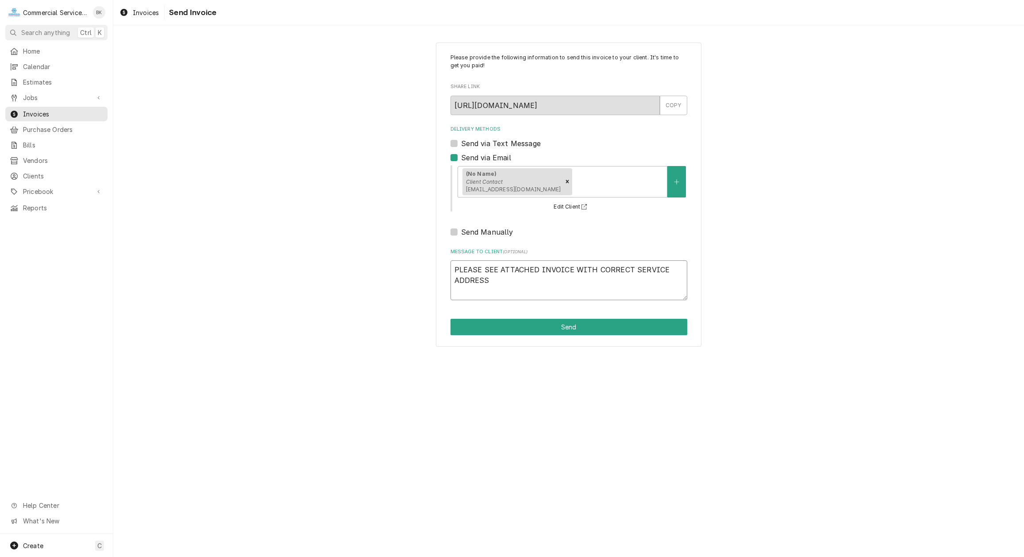
type textarea "x"
type textarea "PLEASE SEE ATTACHED INVOICE WITH CORRECT SERVICE ADDRESS."
type textarea "x"
type textarea "PLEASE SEE ATTACHED INVOICE WITH CORRECT SERVICE ADDRESS."
click at [541, 332] on button "Send" at bounding box center [569, 327] width 237 height 16
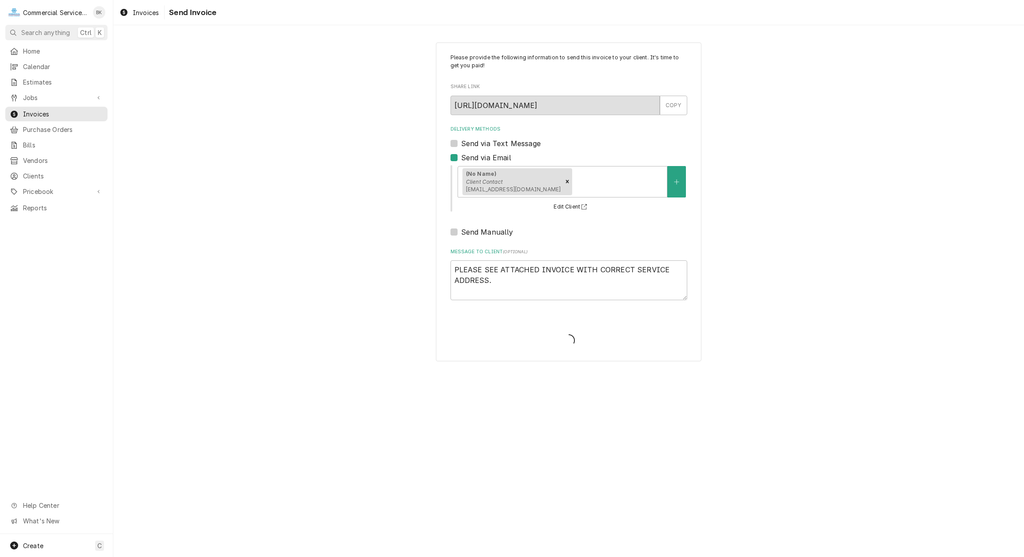
type textarea "x"
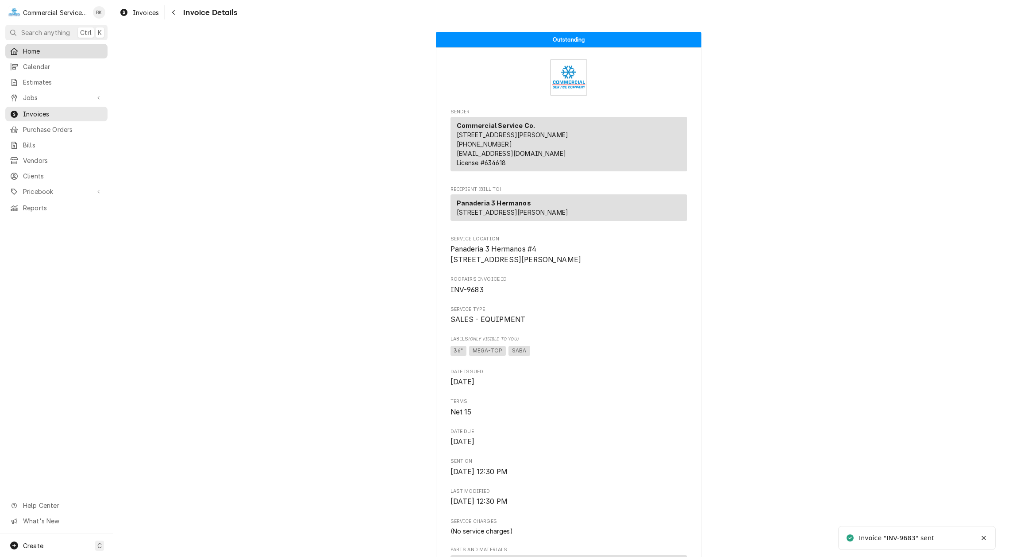
click at [48, 54] on div "Home" at bounding box center [56, 51] width 99 height 11
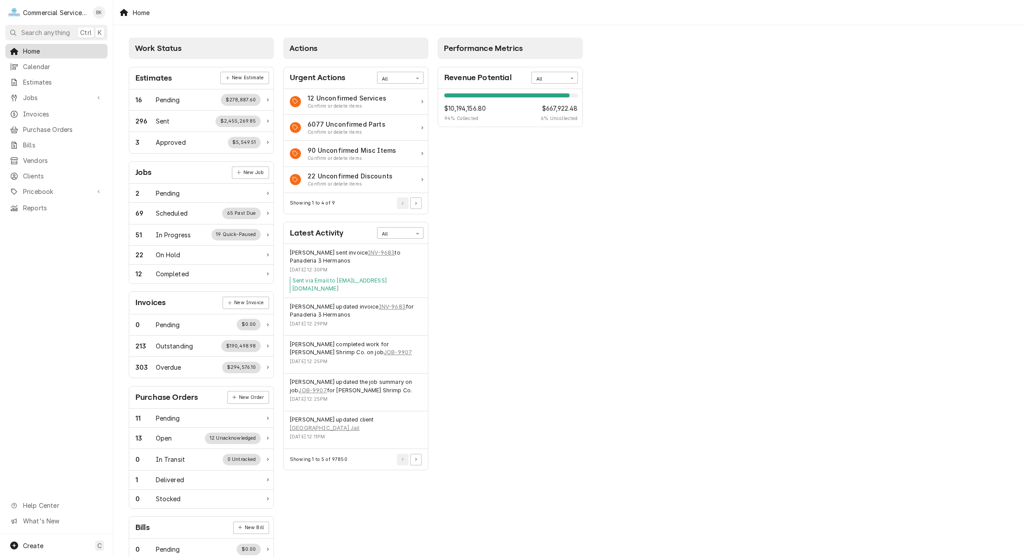
click at [57, 49] on span "Home" at bounding box center [63, 50] width 80 height 9
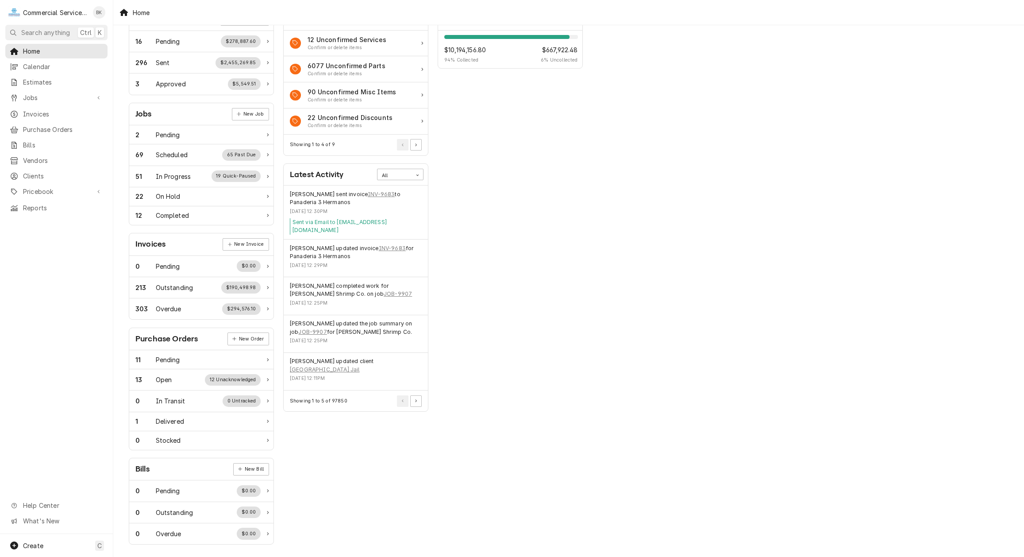
scroll to position [62, 0]
